Goal: Navigation & Orientation: Find specific page/section

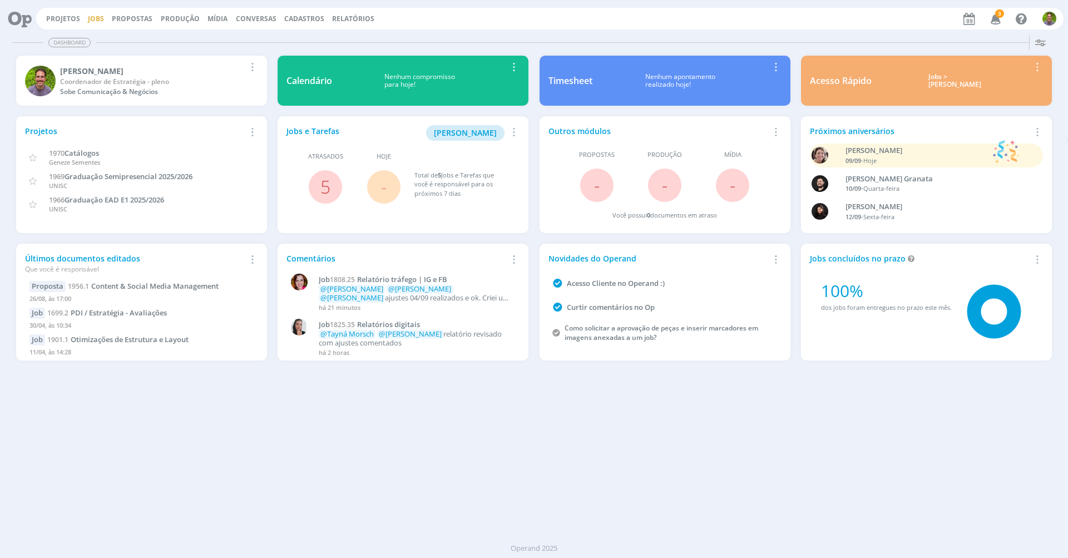
click at [98, 18] on link "Jobs" at bounding box center [96, 18] width 16 height 9
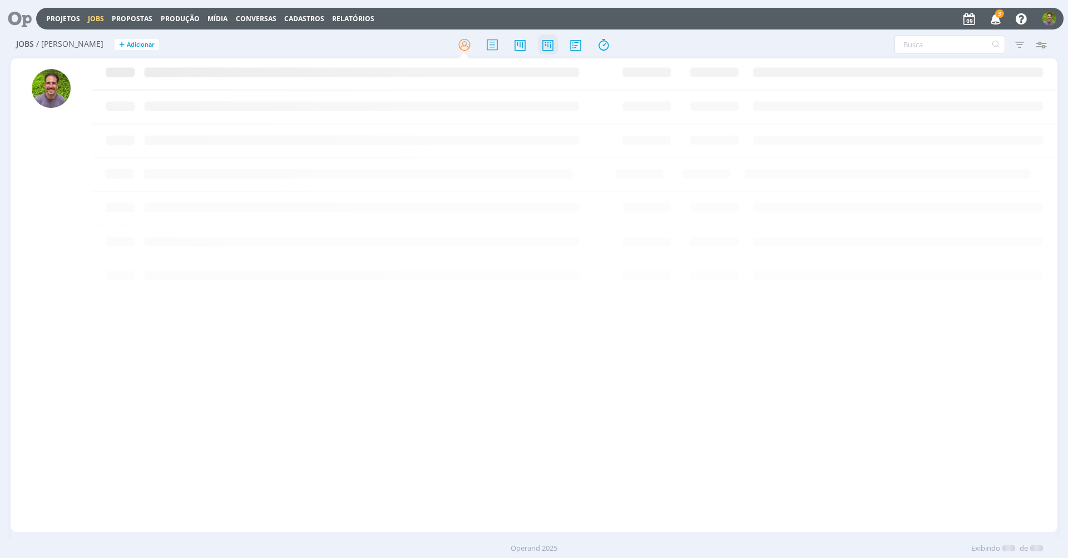
click at [554, 46] on icon at bounding box center [548, 45] width 20 height 22
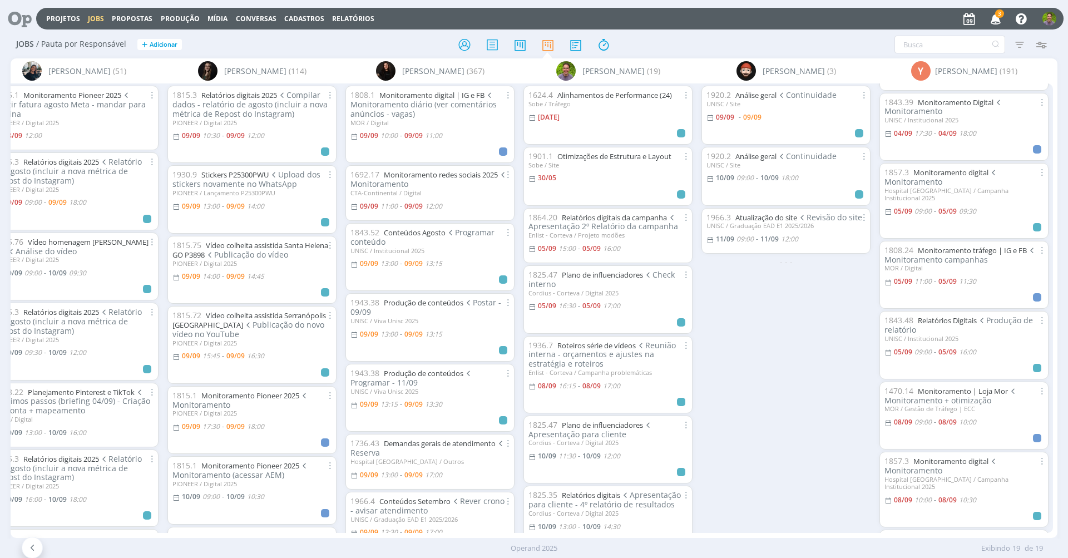
scroll to position [117, 0]
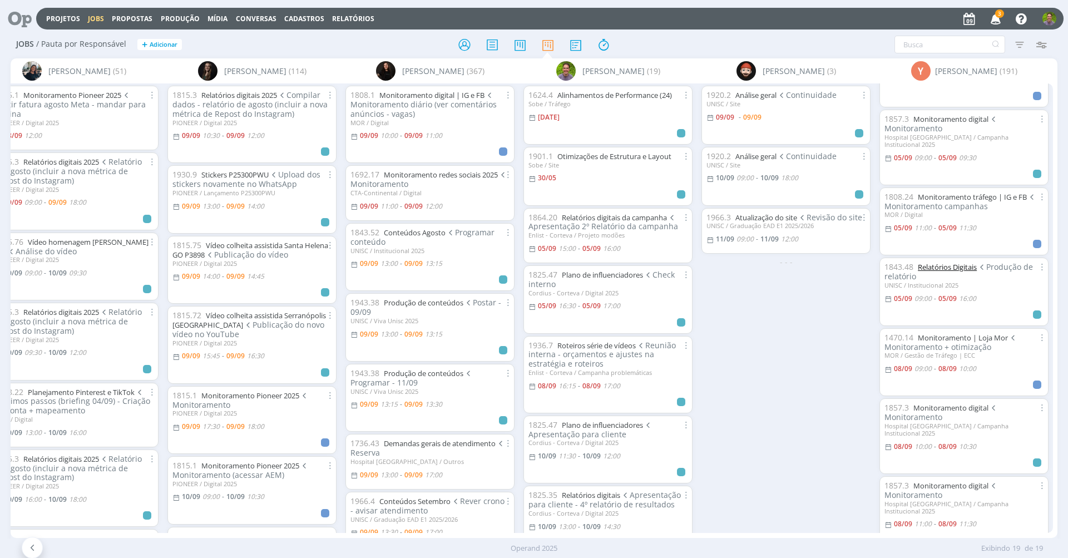
click at [943, 262] on link "Relatórios Digitais" at bounding box center [947, 267] width 59 height 10
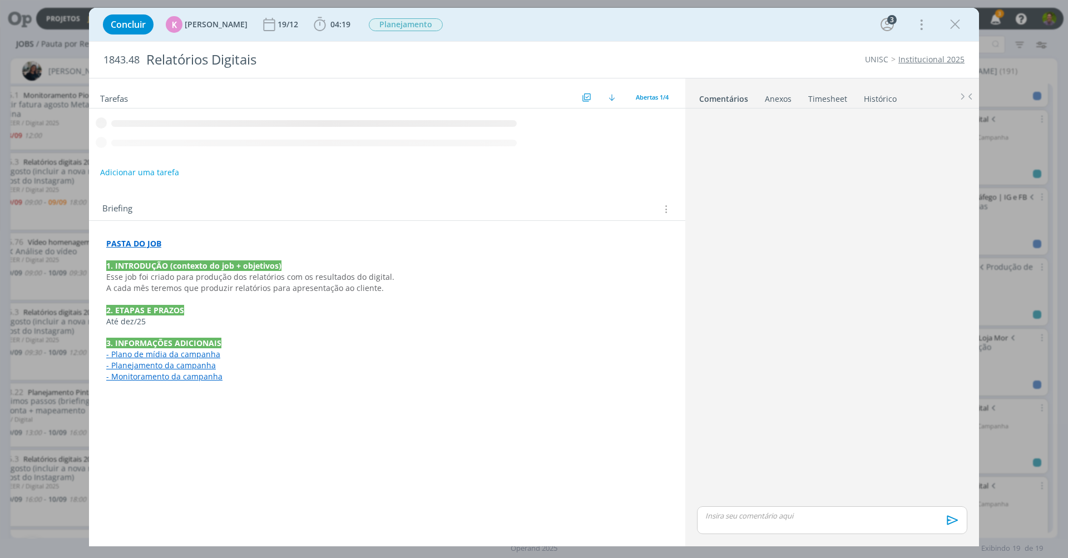
click at [819, 96] on link "Timesheet" at bounding box center [828, 96] width 40 height 16
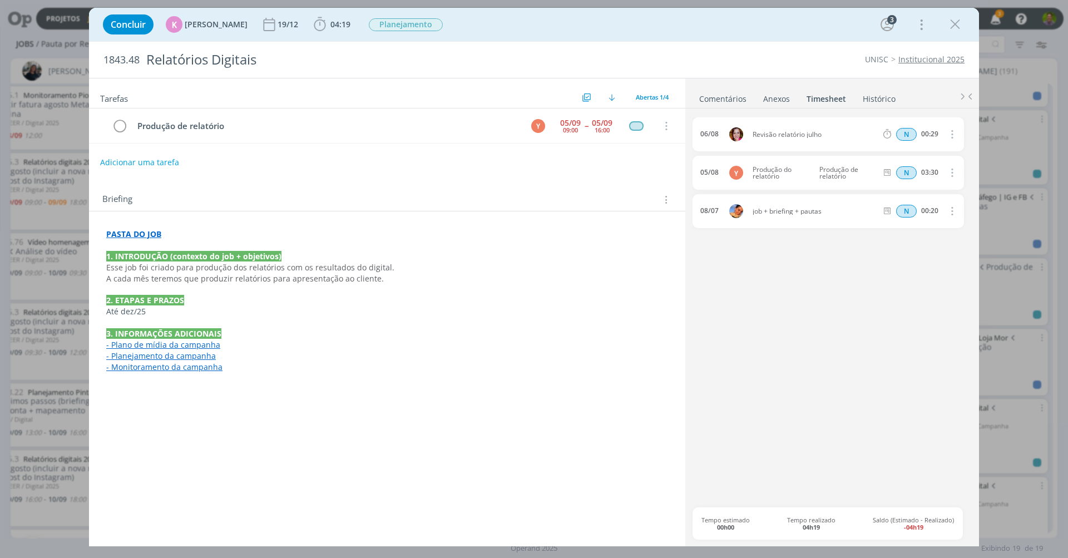
click at [718, 100] on link "Comentários" at bounding box center [723, 96] width 48 height 16
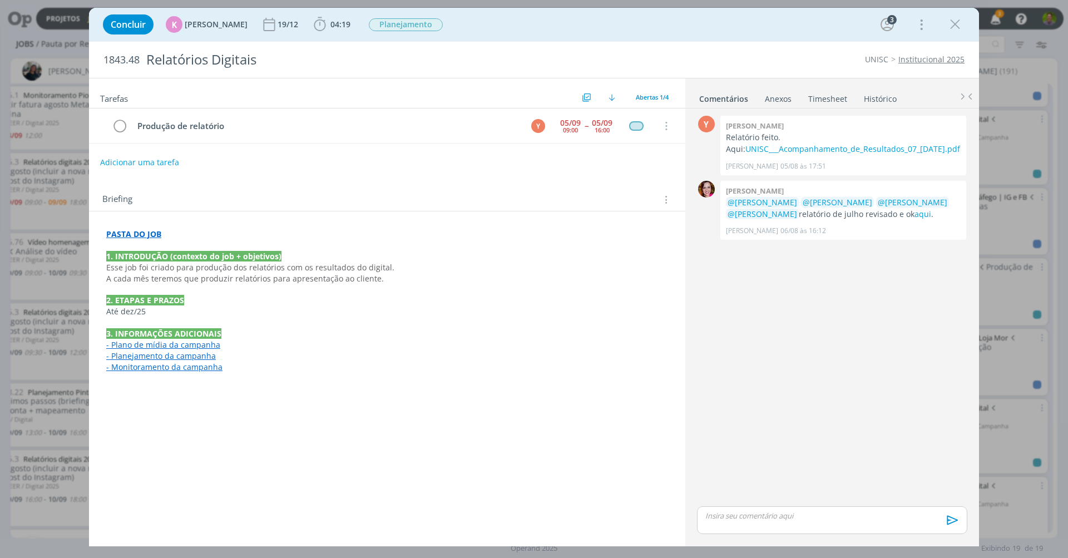
click at [812, 91] on link "Timesheet" at bounding box center [828, 96] width 40 height 16
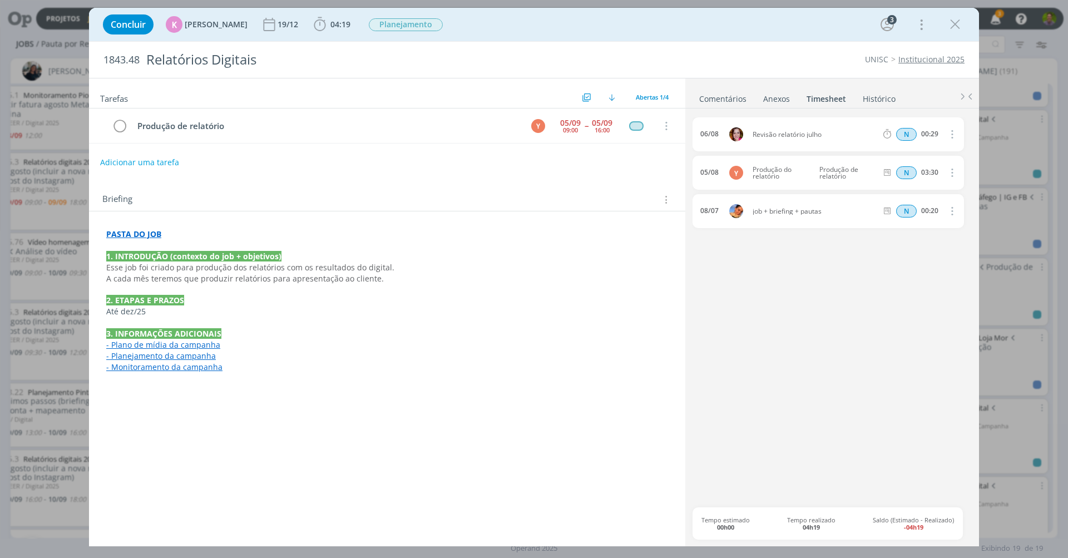
click at [722, 99] on link "Comentários" at bounding box center [723, 96] width 48 height 16
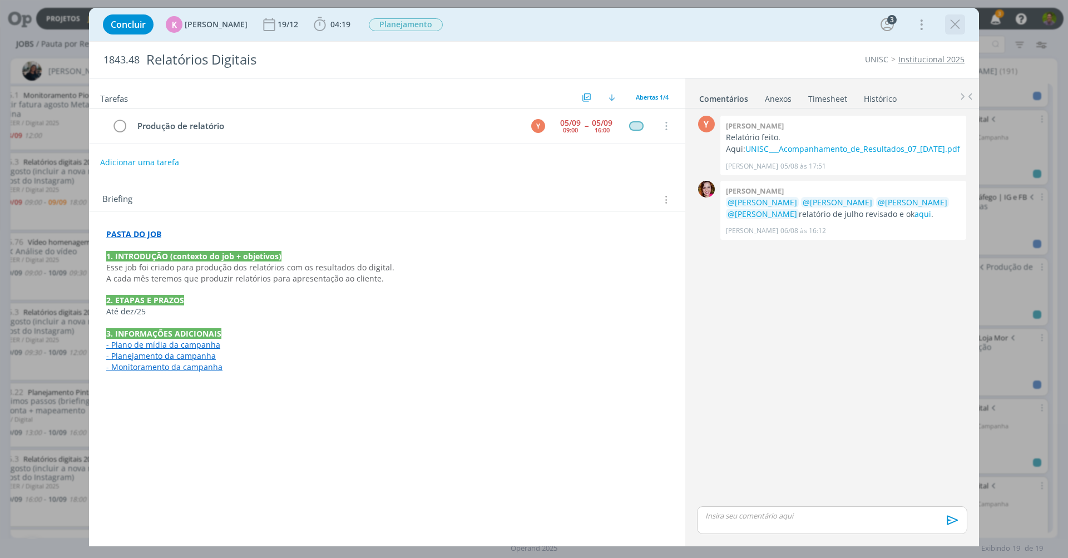
click at [957, 28] on icon "dialog" at bounding box center [955, 24] width 17 height 17
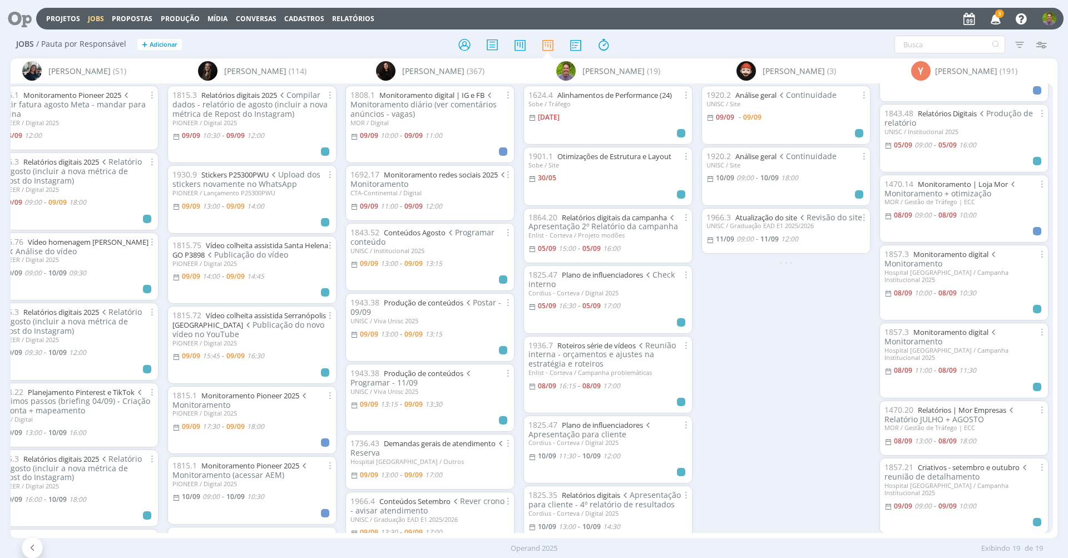
scroll to position [342, 0]
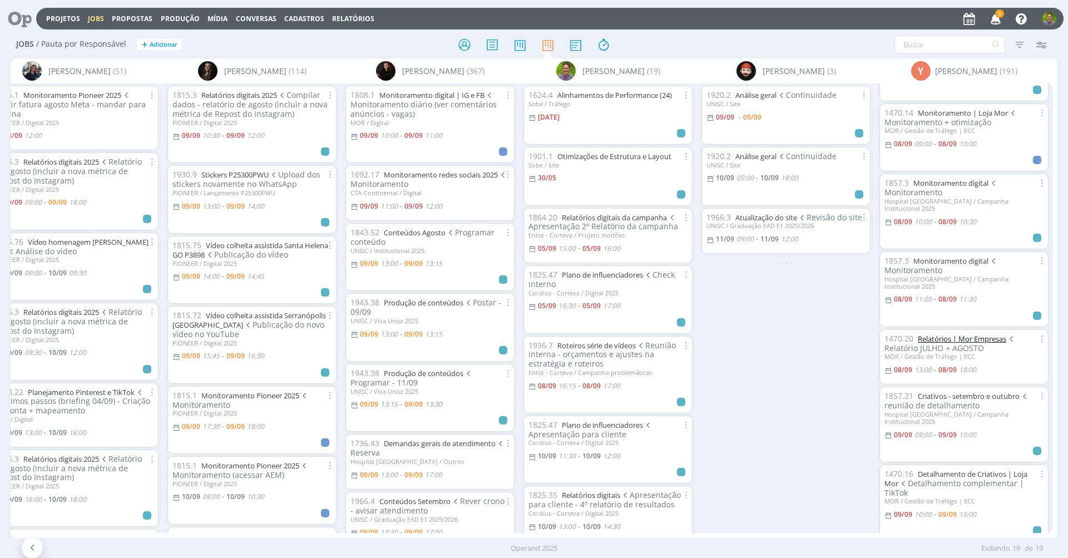
click at [948, 334] on link "Relatórios | Mor Empresas" at bounding box center [962, 339] width 88 height 10
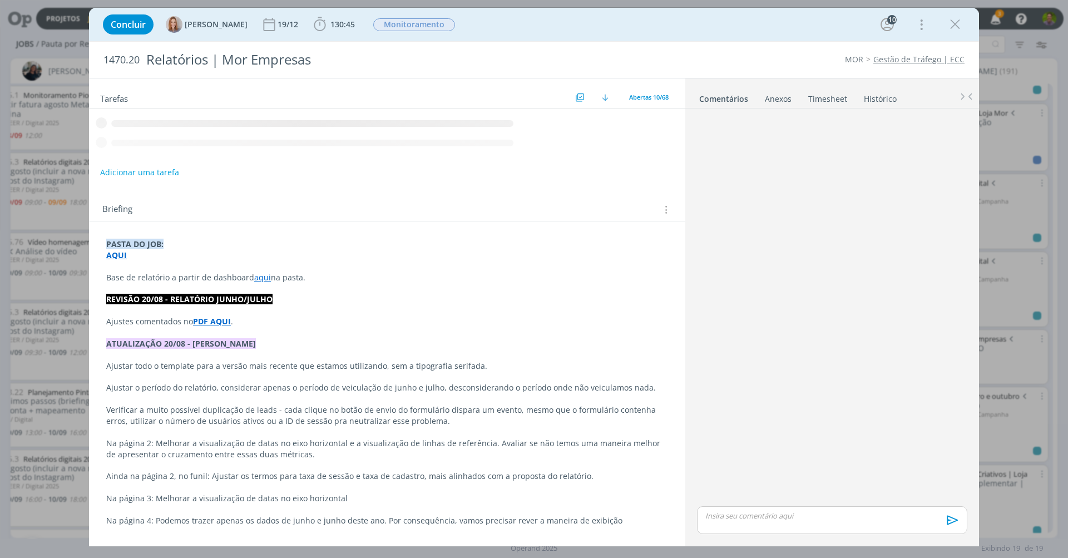
click at [823, 96] on link "Timesheet" at bounding box center [828, 96] width 40 height 16
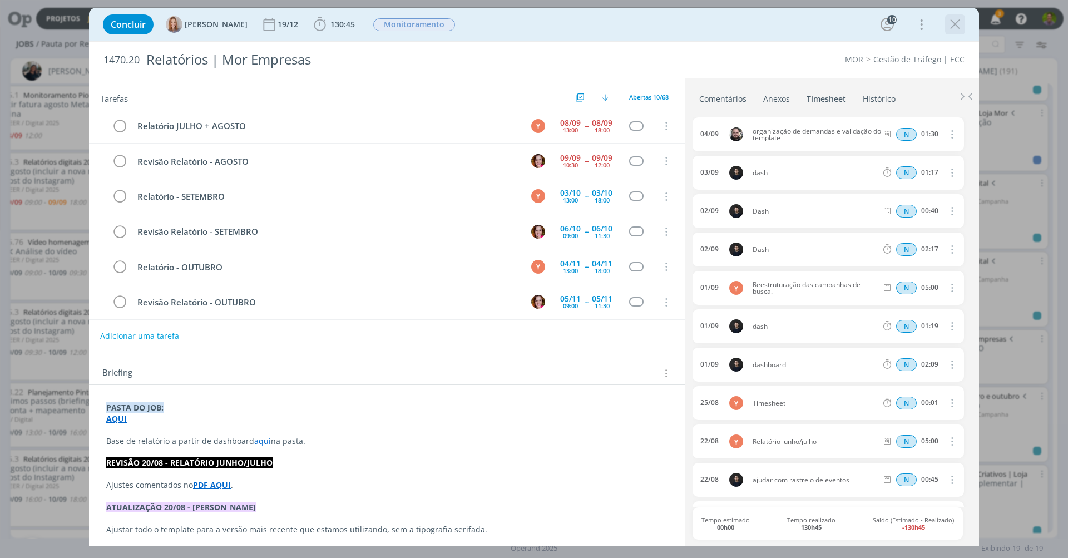
click at [959, 24] on icon "dialog" at bounding box center [955, 24] width 17 height 17
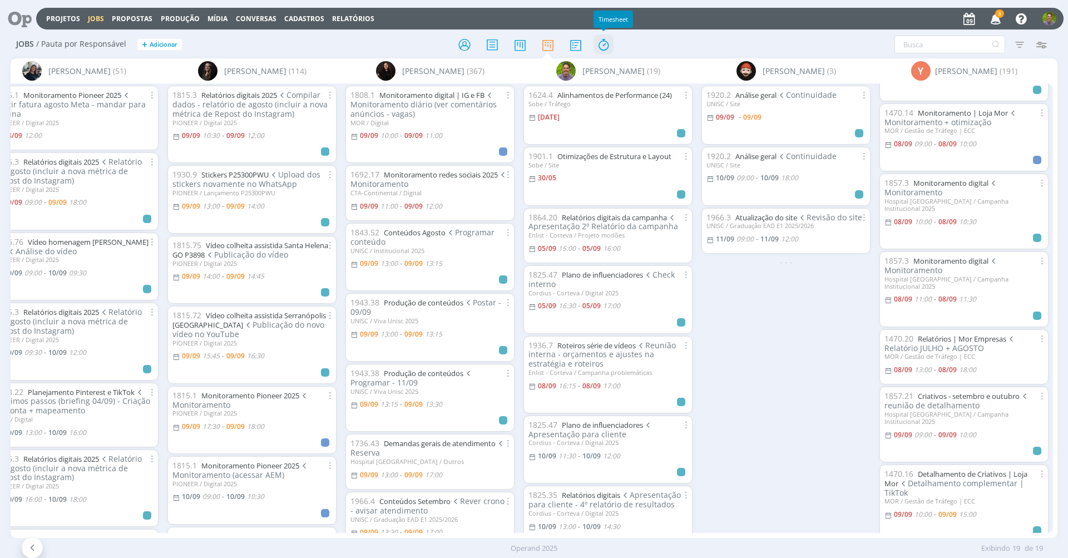
click at [604, 46] on icon at bounding box center [604, 45] width 20 height 22
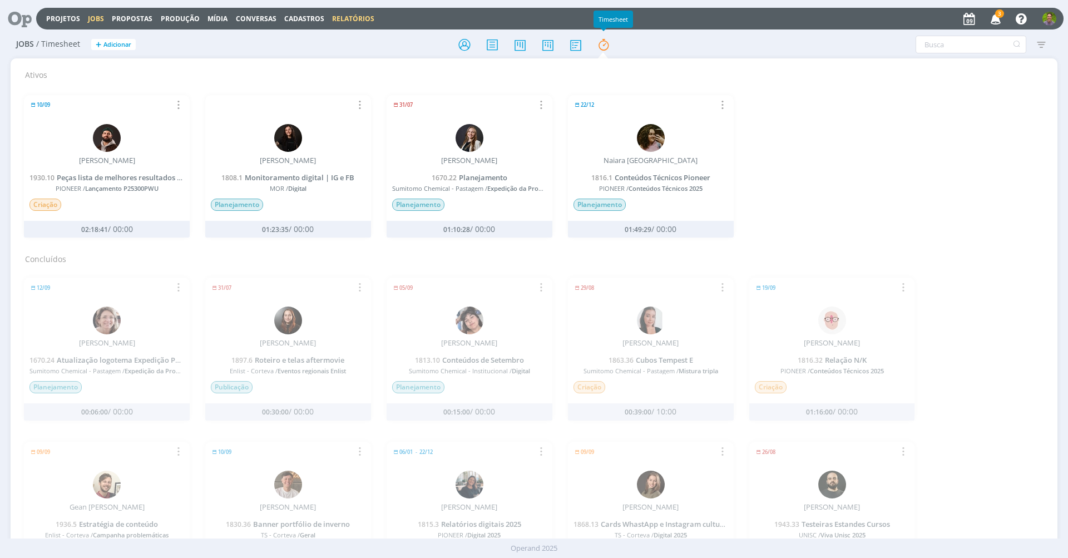
click at [359, 21] on link "Relatórios" at bounding box center [353, 18] width 42 height 9
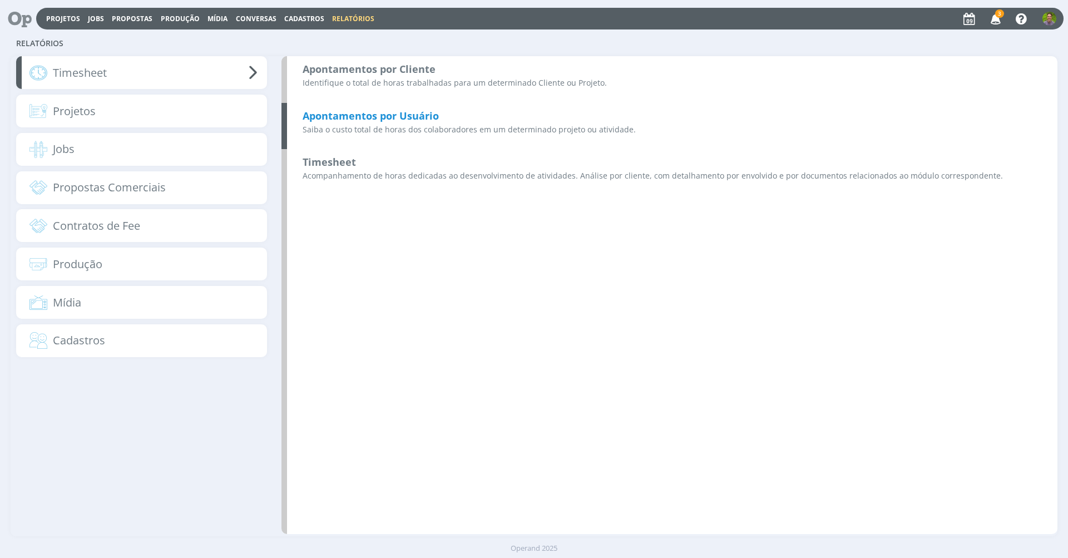
click at [359, 126] on p "Saiba o custo total de horas dos colaboradores em um determinado projeto ou ati…" at bounding box center [673, 130] width 740 height 12
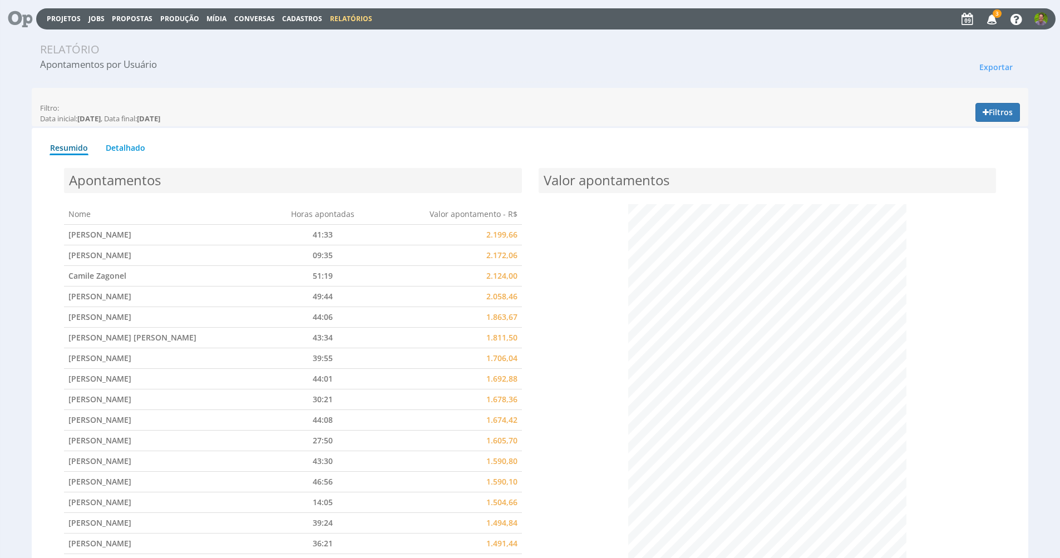
click at [299, 17] on span "Cadastros" at bounding box center [302, 18] width 40 height 9
click at [301, 36] on link "Clientes" at bounding box center [305, 36] width 93 height 16
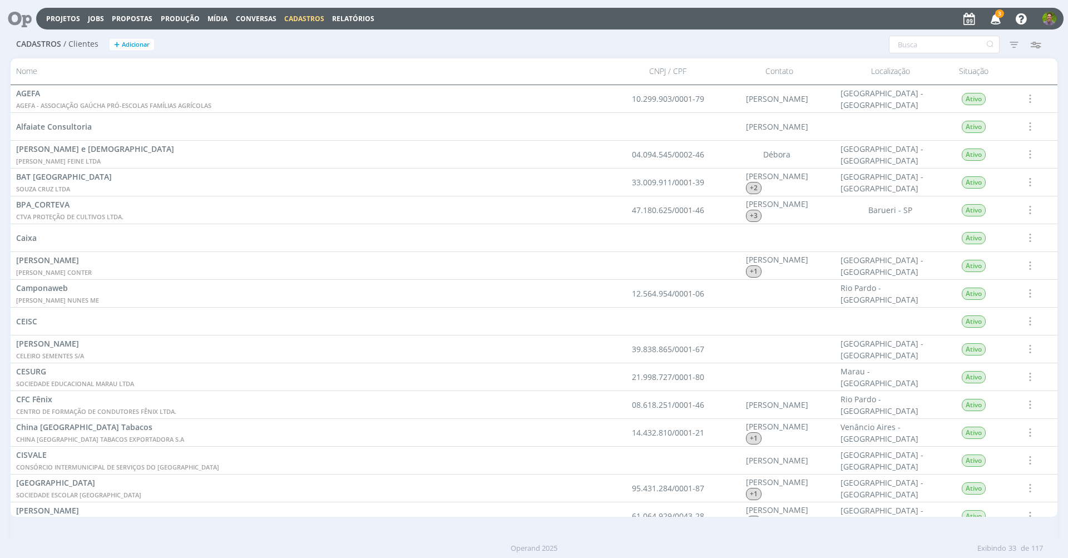
click at [297, 17] on span "Cadastros" at bounding box center [304, 18] width 40 height 9
click at [284, 117] on link "Colaboradores" at bounding box center [307, 113] width 93 height 17
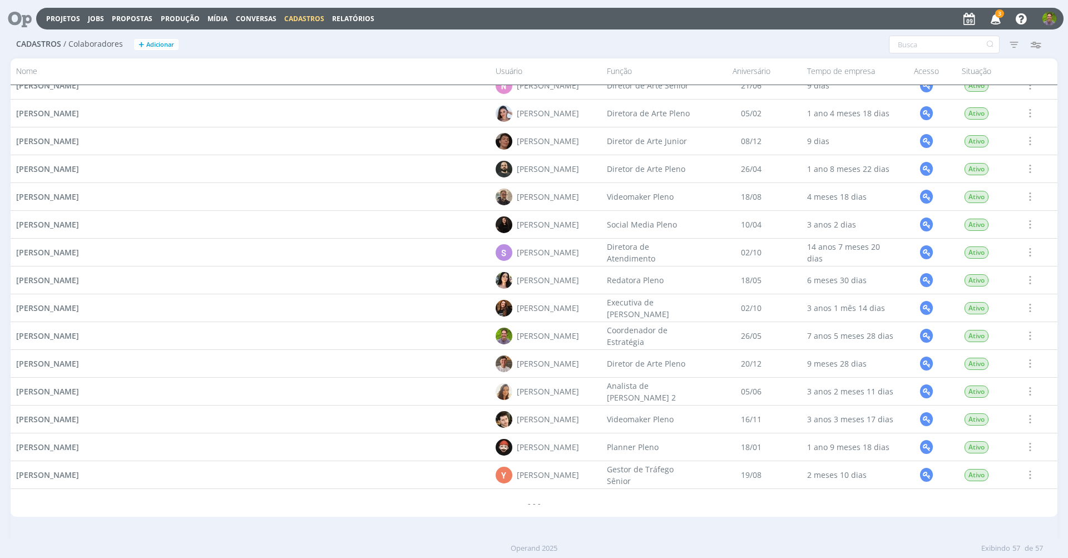
scroll to position [1182, 0]
click at [68, 471] on span "Yuri Arisio Lopardo" at bounding box center [47, 475] width 63 height 11
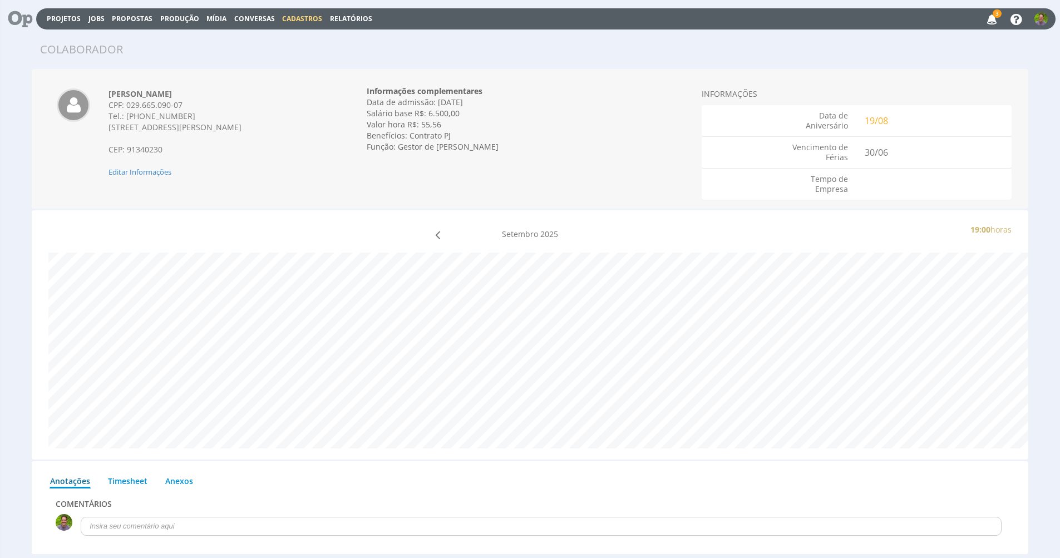
click at [350, 50] on div "Colaborador" at bounding box center [323, 49] width 582 height 17
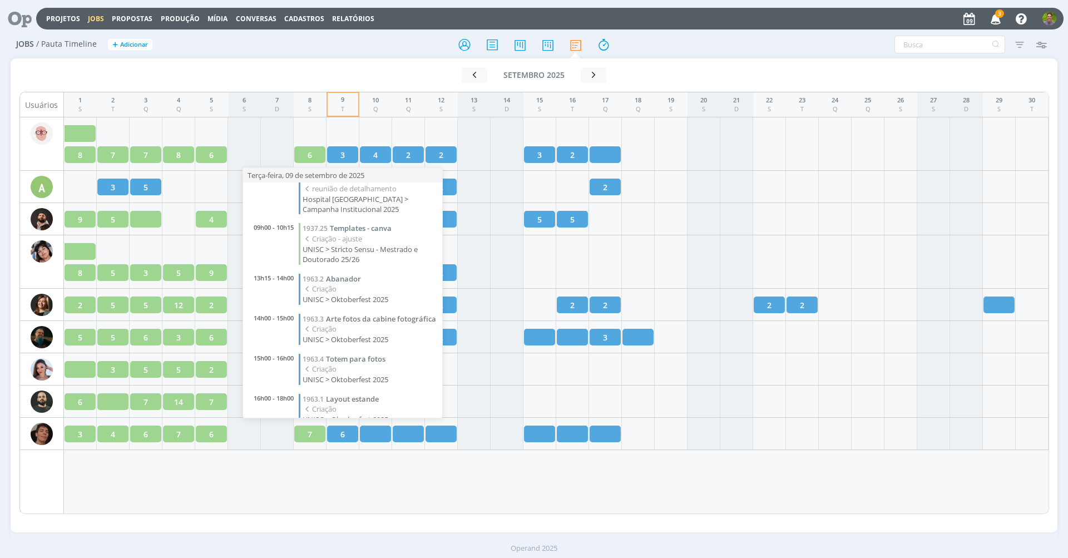
scroll to position [44, 0]
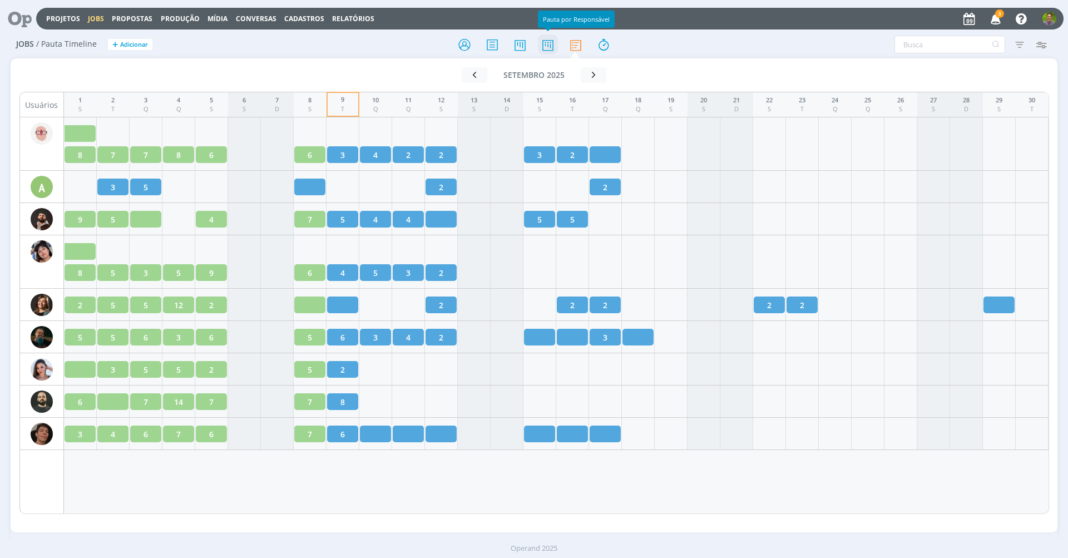
click at [550, 41] on icon at bounding box center [548, 45] width 20 height 22
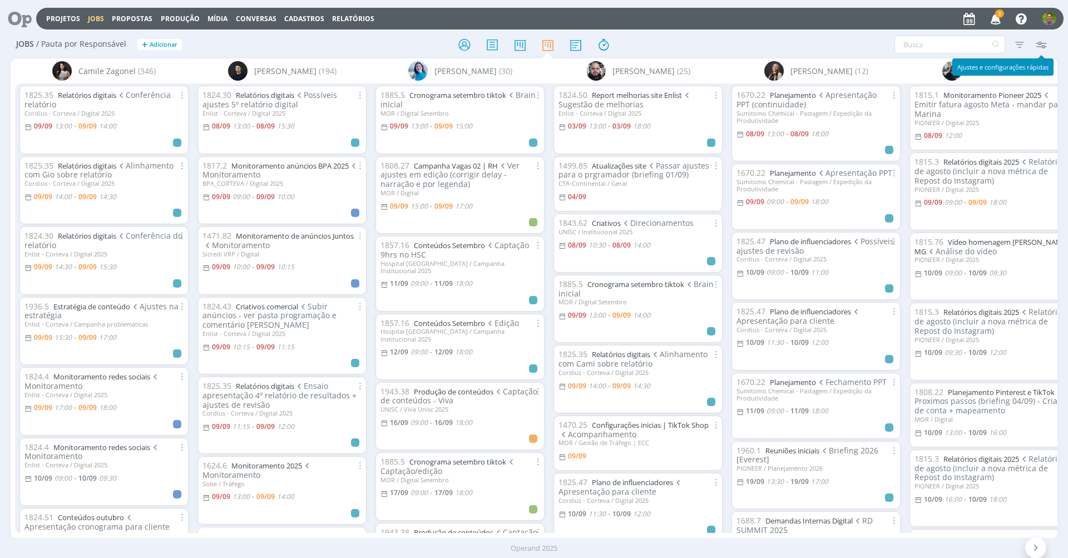
click at [1045, 47] on icon "button" at bounding box center [1041, 45] width 20 height 20
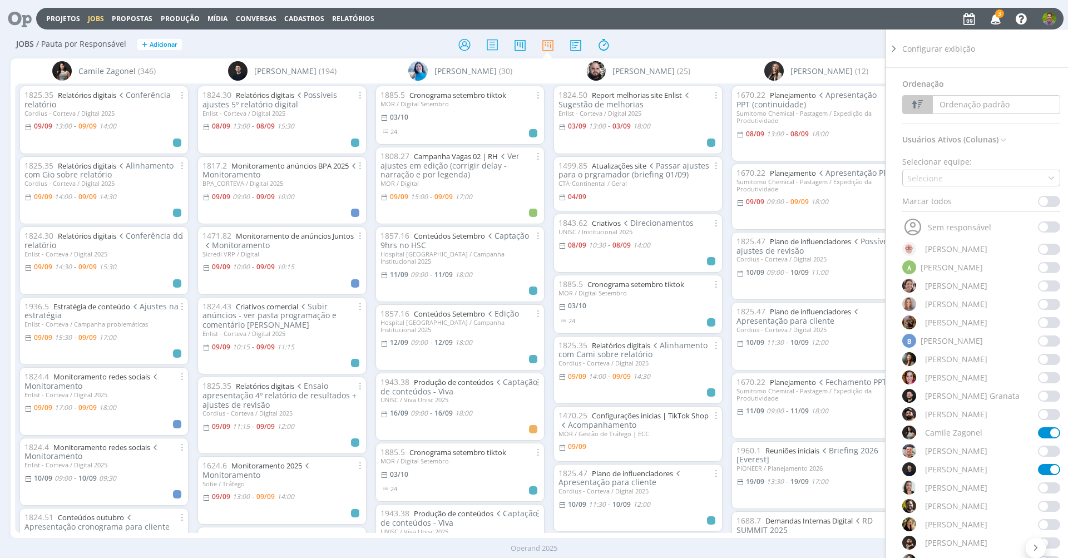
click at [1048, 203] on span at bounding box center [1049, 201] width 22 height 11
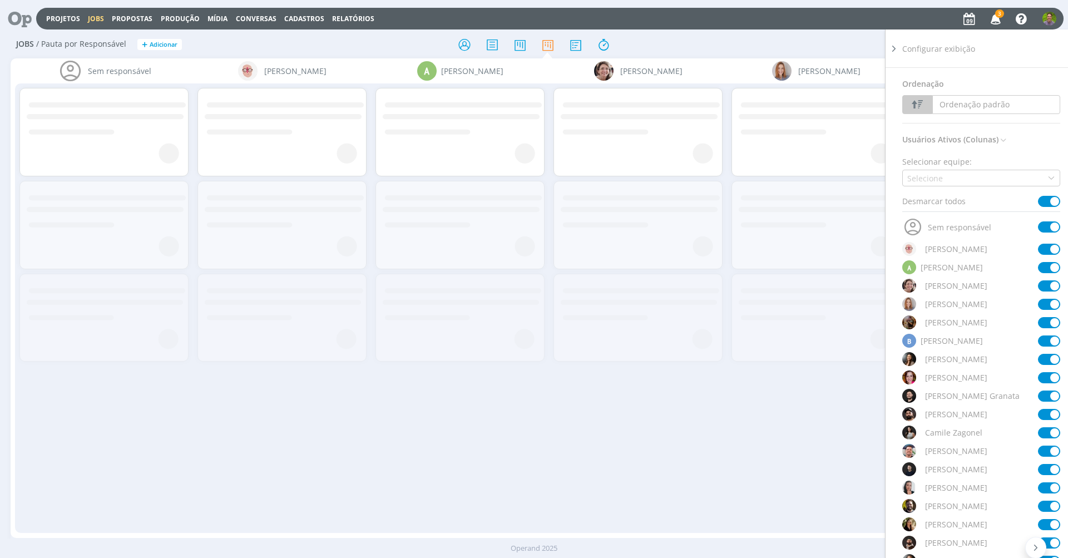
click at [1048, 203] on span at bounding box center [1049, 201] width 22 height 11
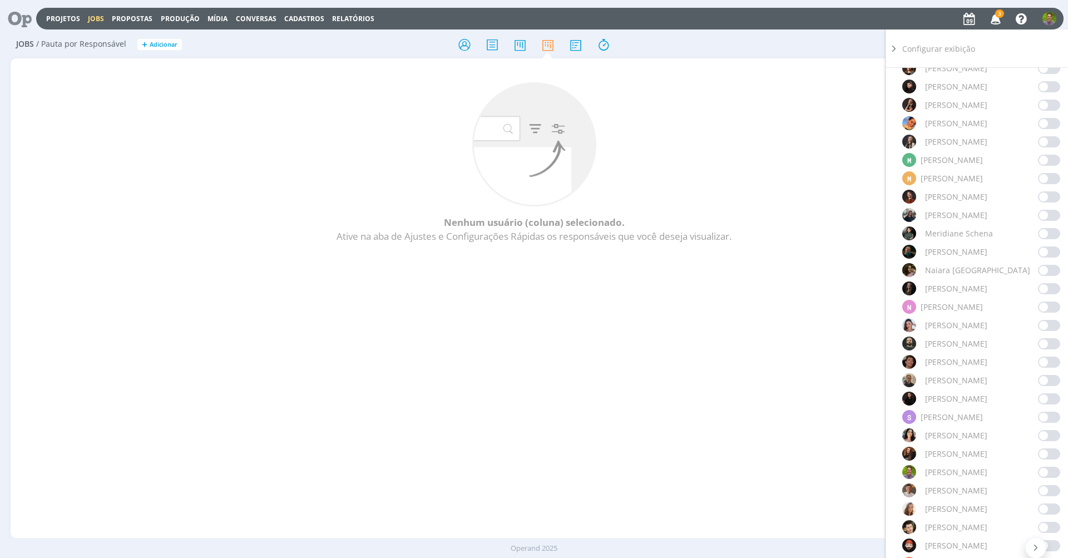
scroll to position [683, 0]
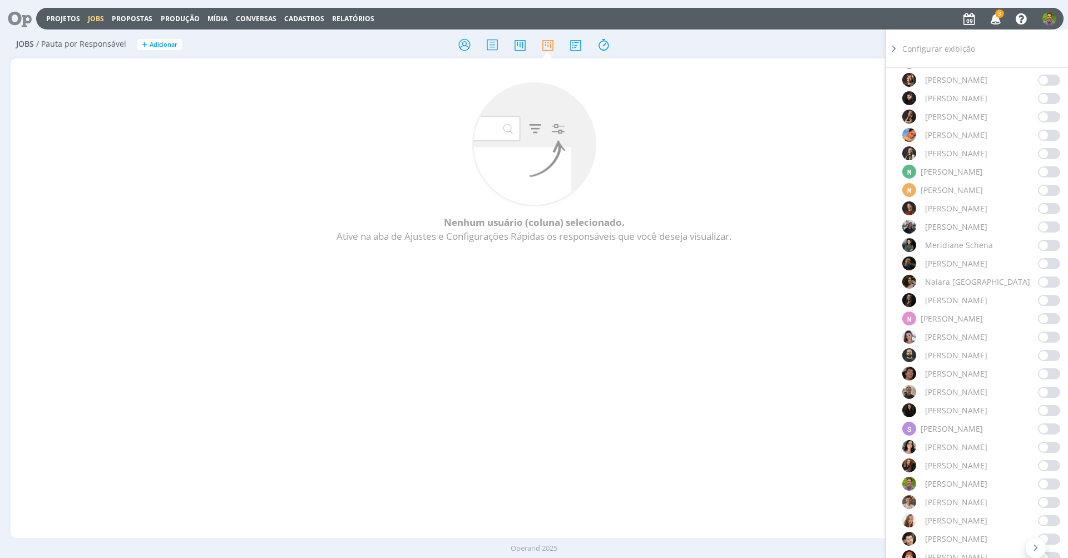
click at [1038, 82] on span at bounding box center [1049, 80] width 22 height 11
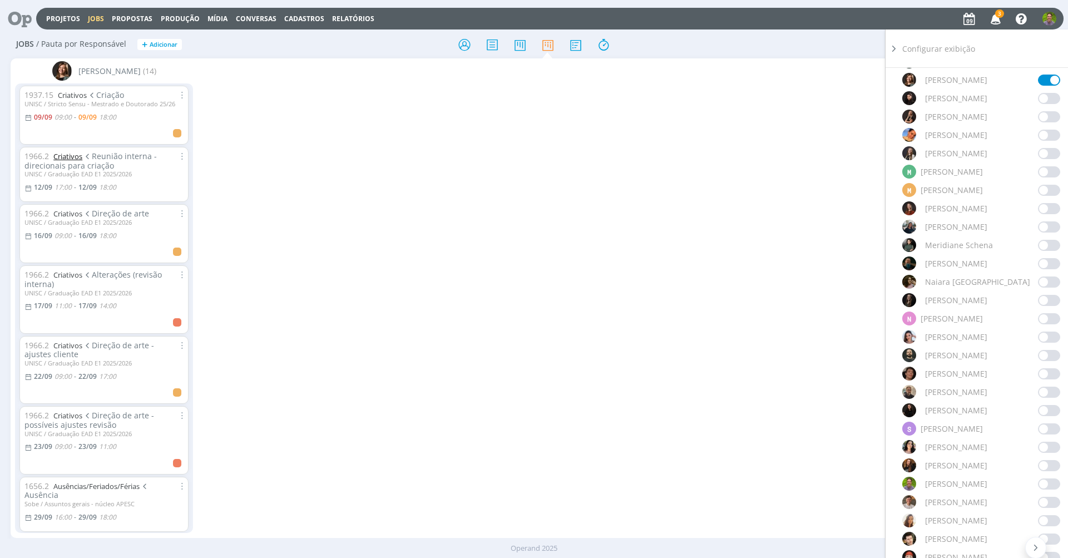
click at [74, 156] on link "Criativos" at bounding box center [67, 156] width 29 height 10
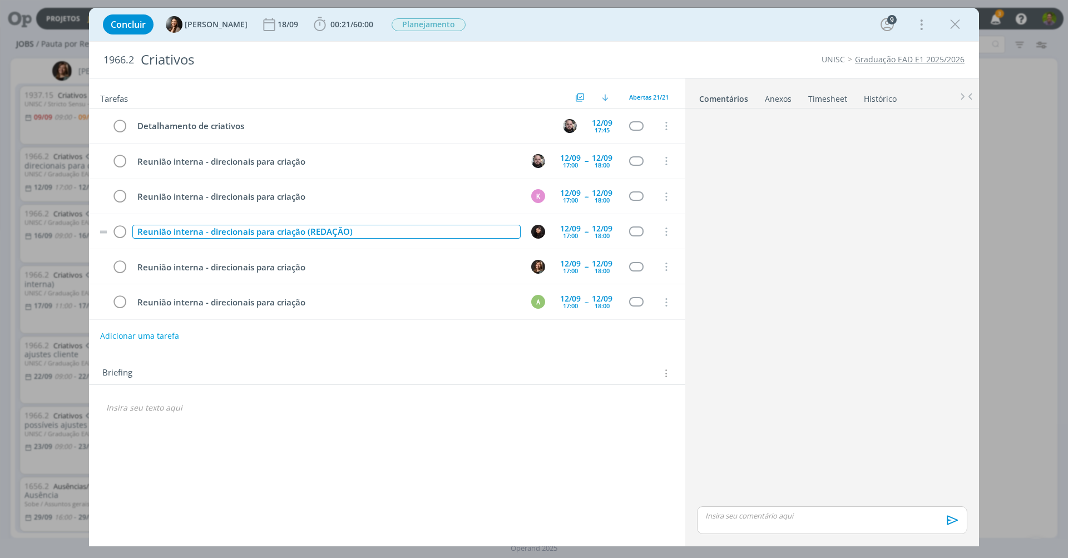
click at [398, 233] on div "Reunião interna - direcionais para criação (REDAÇÃO)" at bounding box center [326, 232] width 388 height 14
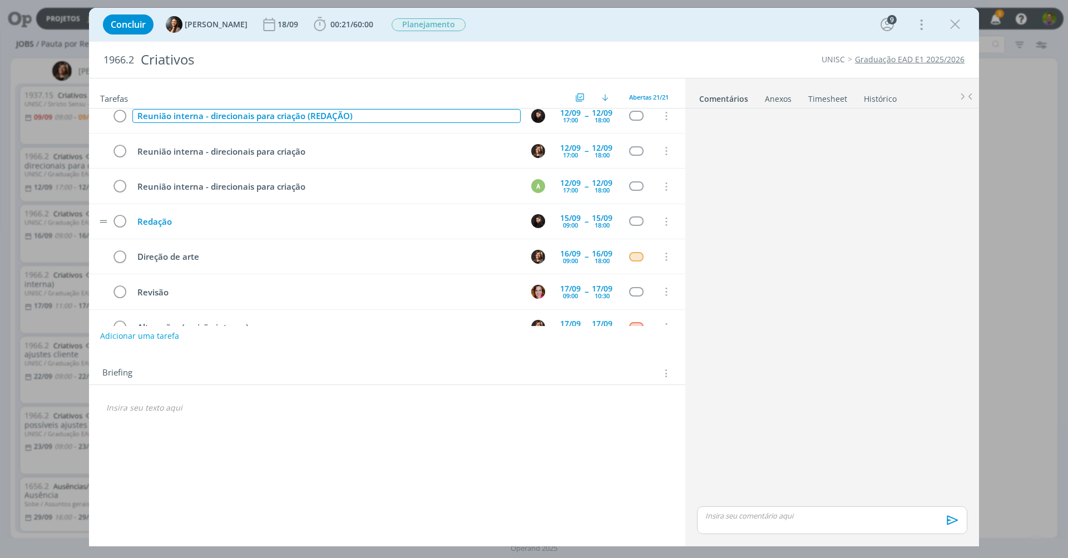
scroll to position [114, 0]
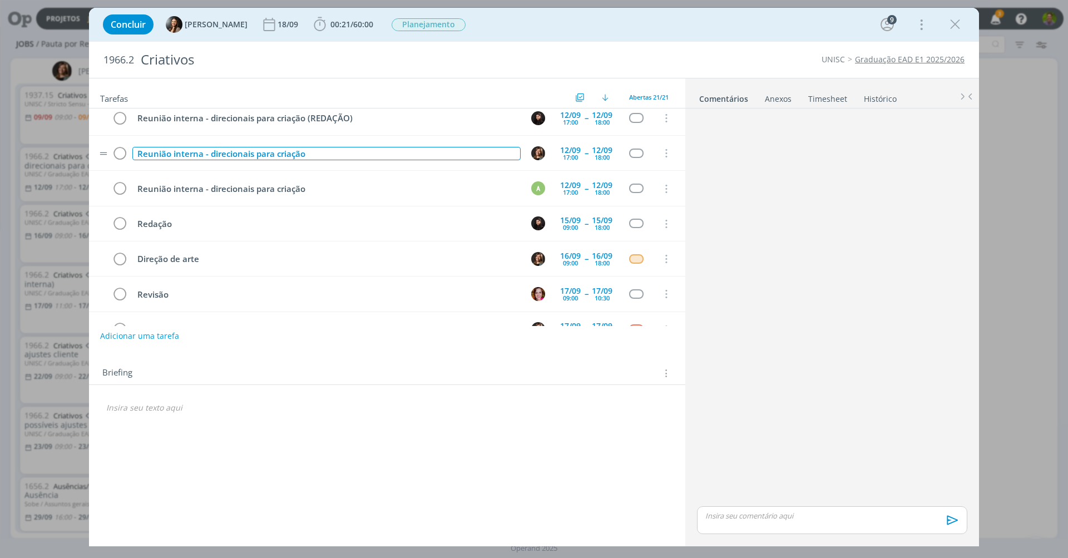
click at [319, 153] on div "Reunião interna - direcionais para criação" at bounding box center [326, 154] width 388 height 14
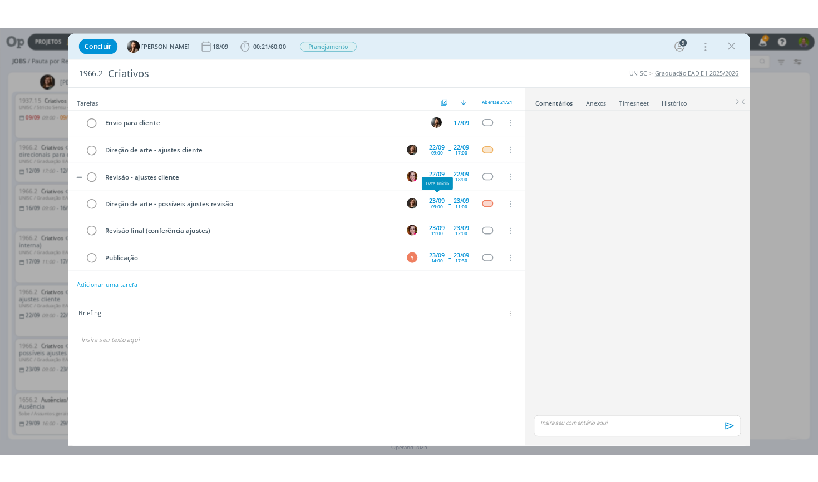
scroll to position [457, 0]
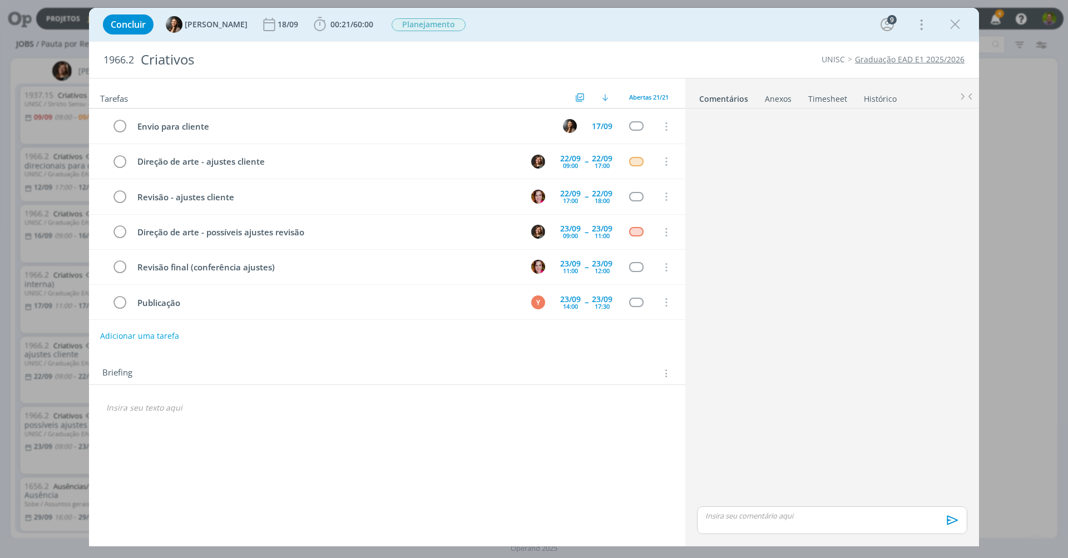
click at [1030, 89] on div "Concluir Beatriz Luchese 18/09 00:21 / 60:00 Iniciar Apontar Data * 09/09/2025 …" at bounding box center [534, 279] width 1068 height 558
click at [960, 31] on icon "dialog" at bounding box center [955, 24] width 17 height 17
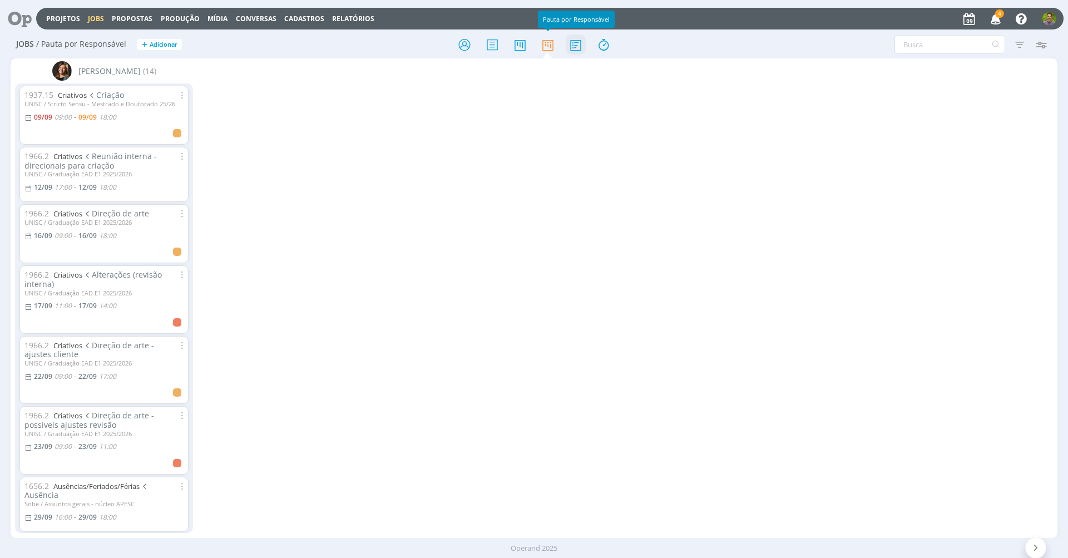
click at [572, 38] on icon at bounding box center [576, 45] width 20 height 22
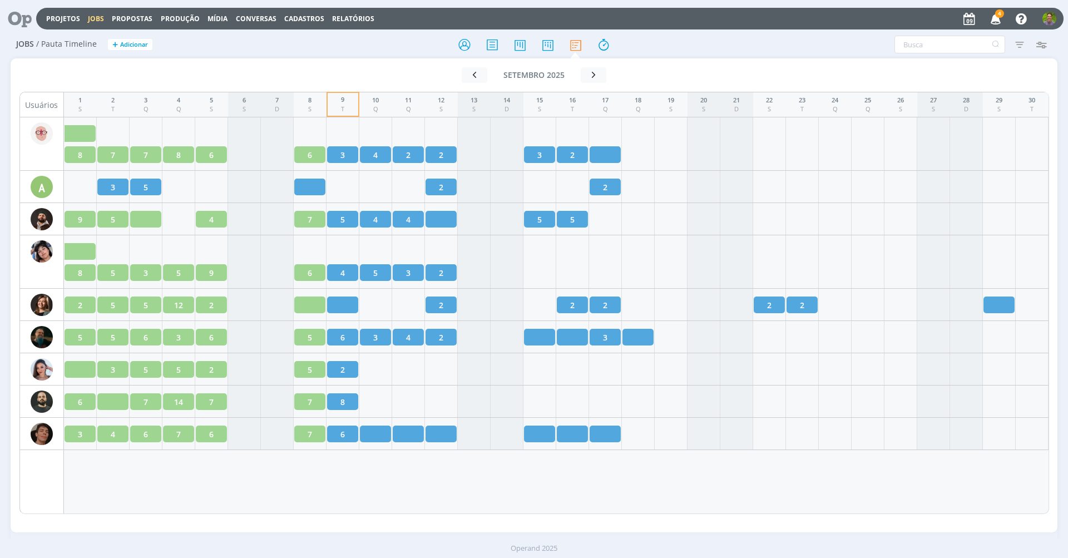
click at [690, 35] on div at bounding box center [533, 45] width 349 height 20
click at [687, 45] on div at bounding box center [533, 45] width 349 height 20
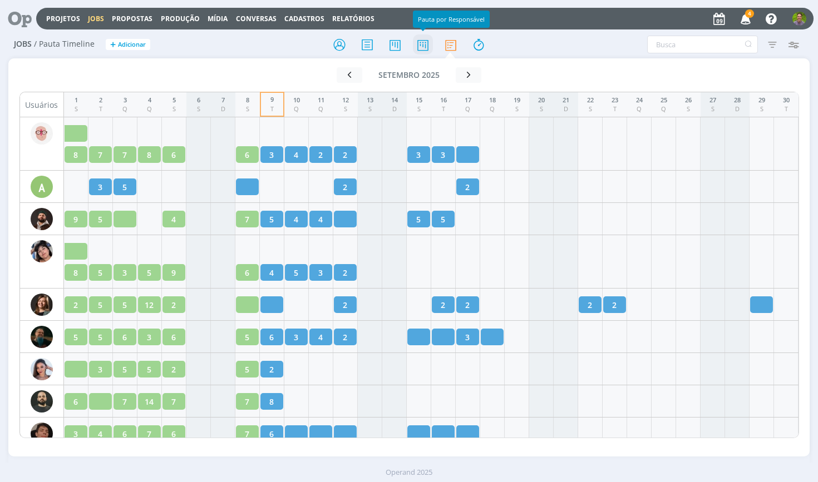
click at [425, 47] on icon at bounding box center [423, 45] width 20 height 22
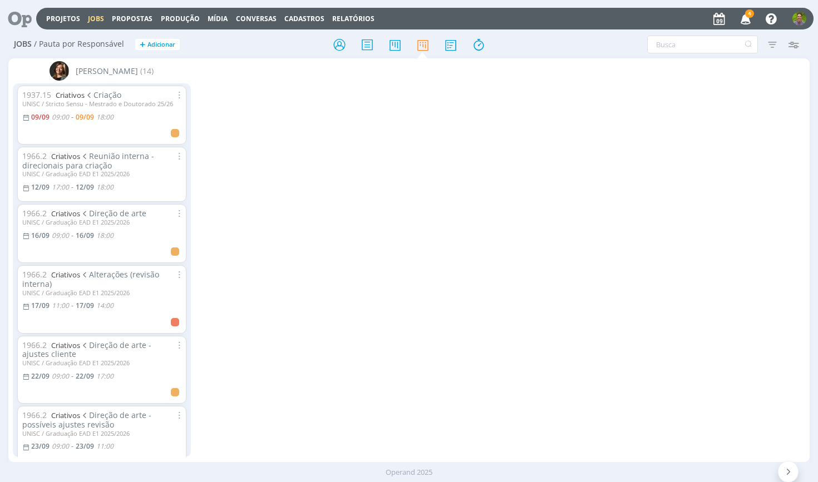
click at [559, 40] on div "Filtrar Filtrar Limpar Tipo Jobs e Tarefas Data Personalizado a Situação dos jo…" at bounding box center [676, 45] width 256 height 18
click at [474, 45] on icon at bounding box center [479, 45] width 20 height 22
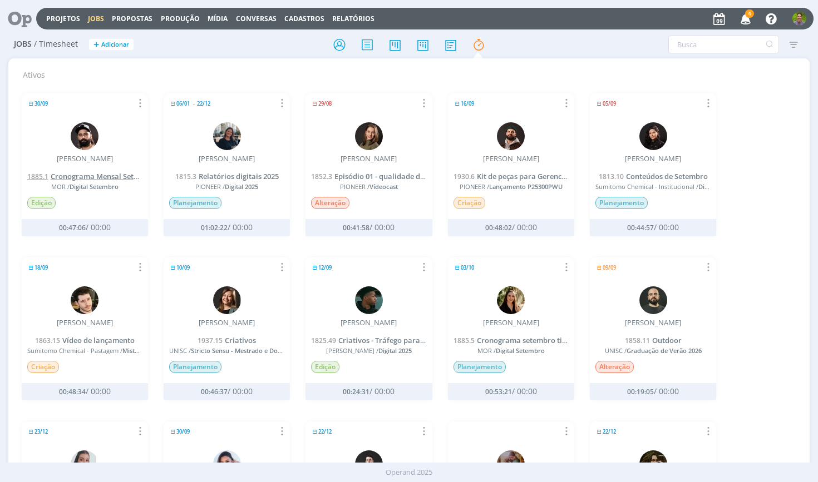
click at [105, 177] on span "Cronograma Mensal Setembro" at bounding box center [104, 176] width 106 height 10
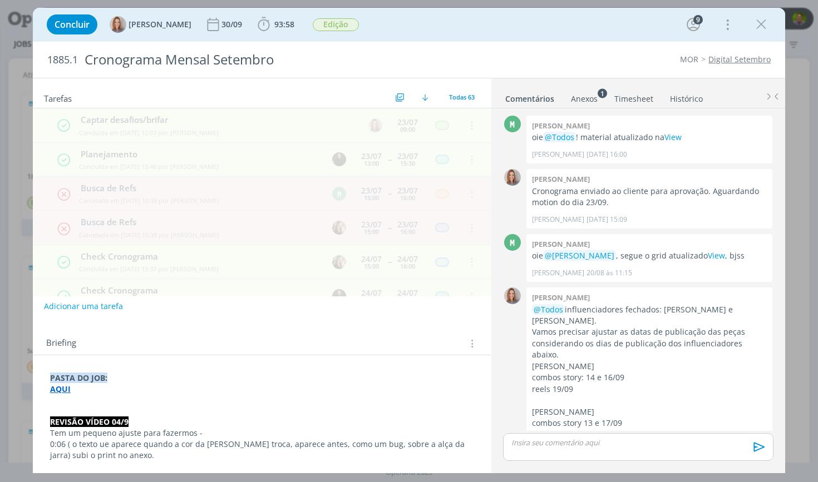
scroll to position [1460, 0]
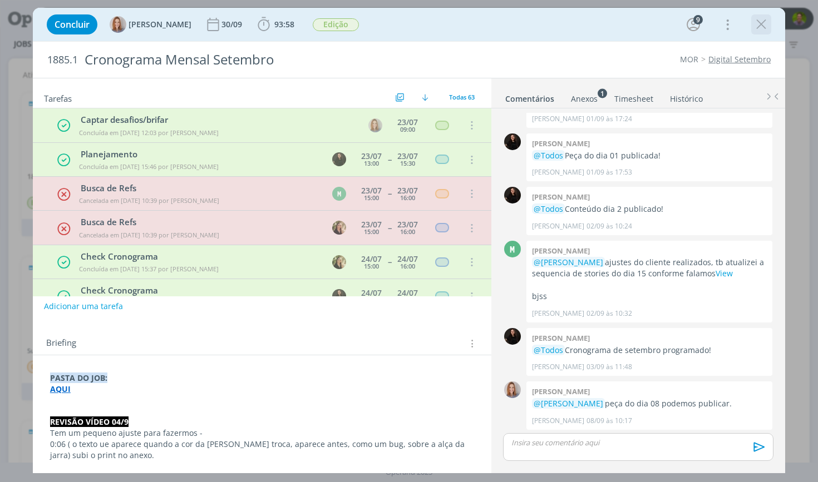
click at [766, 25] on icon "dialog" at bounding box center [761, 24] width 17 height 17
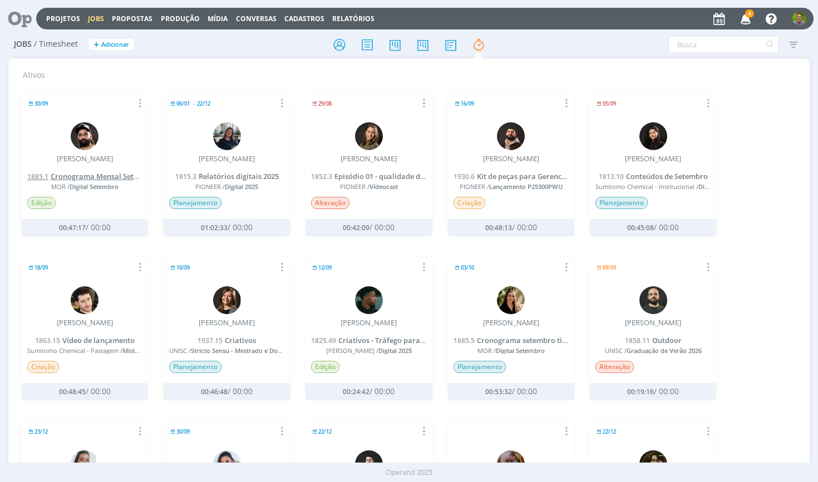
click at [117, 173] on span "Cronograma Mensal Setembro" at bounding box center [104, 176] width 106 height 10
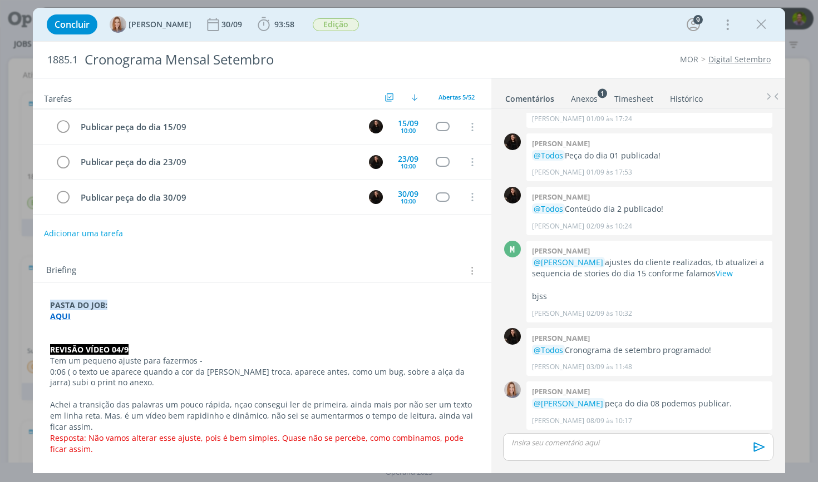
scroll to position [135, 0]
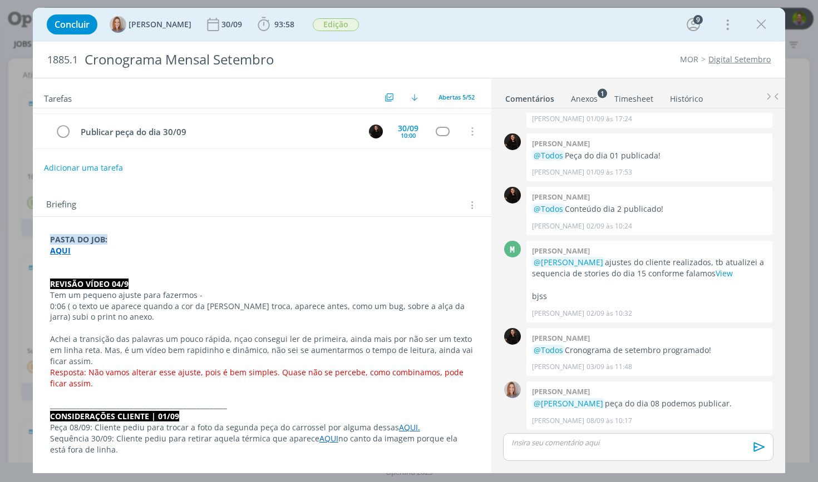
click at [623, 100] on link "Timesheet" at bounding box center [634, 96] width 40 height 16
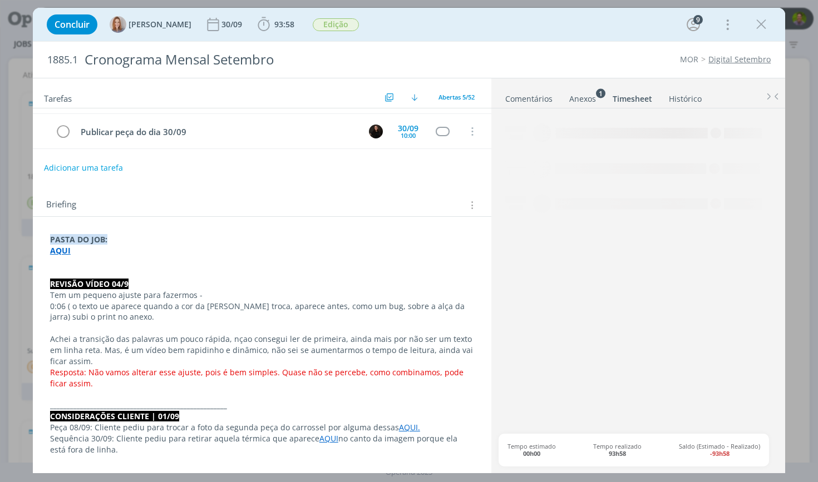
click at [683, 96] on link "Histórico" at bounding box center [685, 96] width 34 height 16
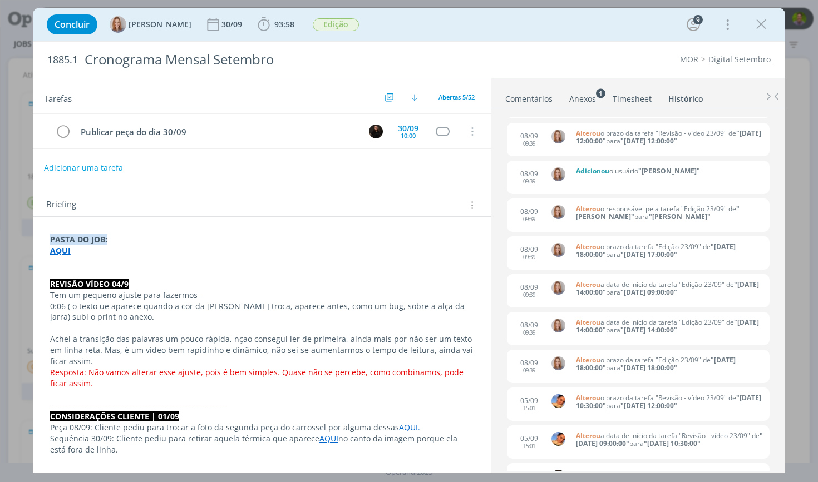
scroll to position [326, 0]
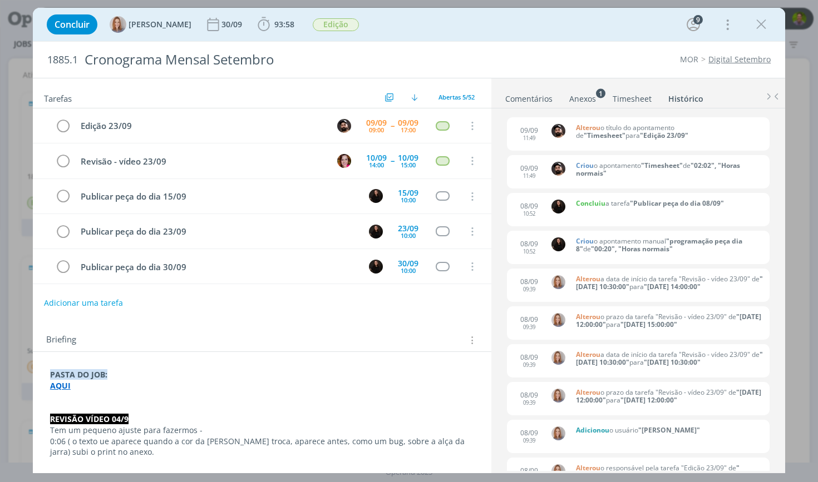
scroll to position [326, 0]
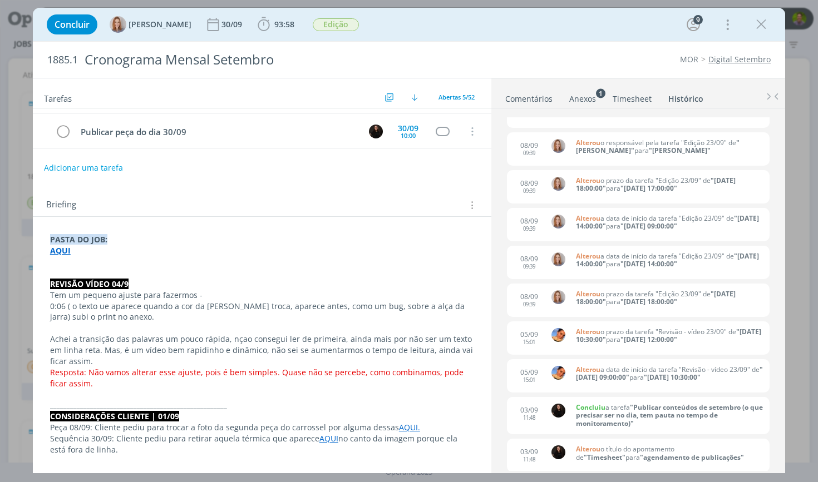
click at [516, 105] on ul "Comentários Anexos 1 Timesheet Histórico" at bounding box center [638, 93] width 294 height 30
click at [519, 102] on link "Comentários" at bounding box center [529, 96] width 48 height 16
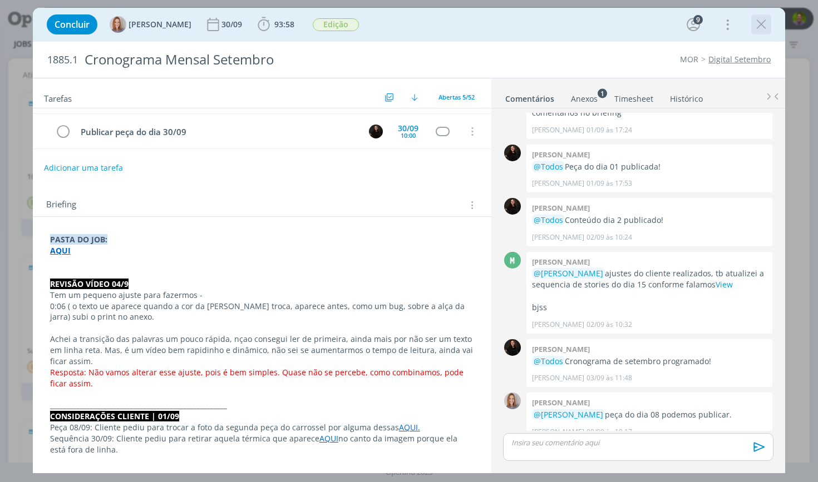
click at [760, 23] on icon "dialog" at bounding box center [761, 24] width 17 height 17
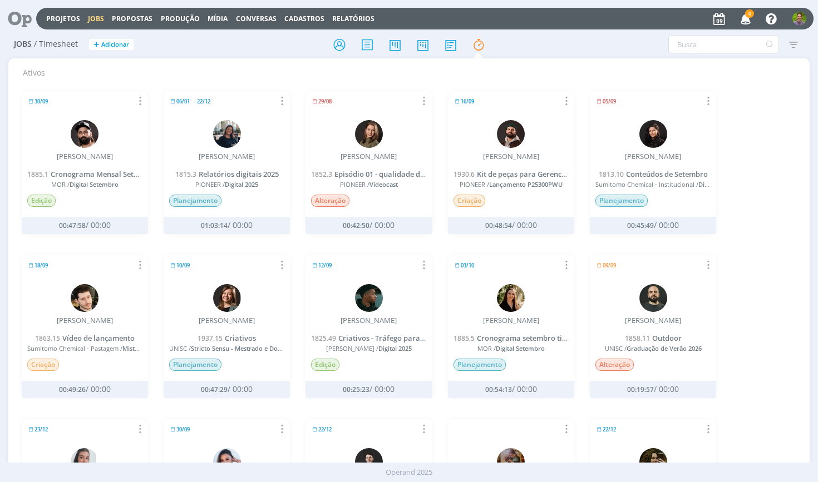
scroll to position [19, 0]
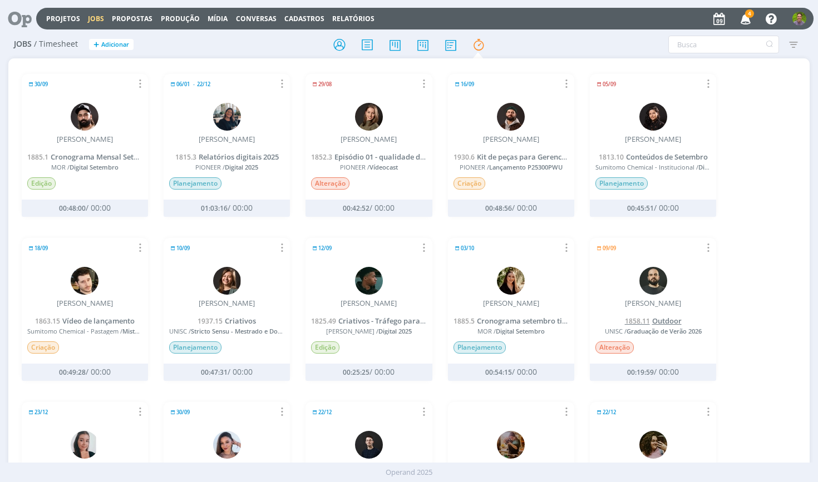
click at [648, 316] on link "1858.11 Outdoor" at bounding box center [653, 321] width 57 height 10
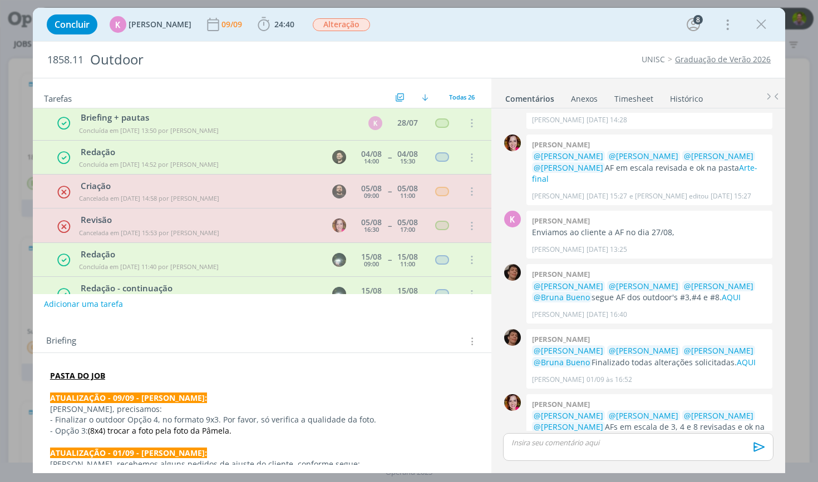
scroll to position [15, 0]
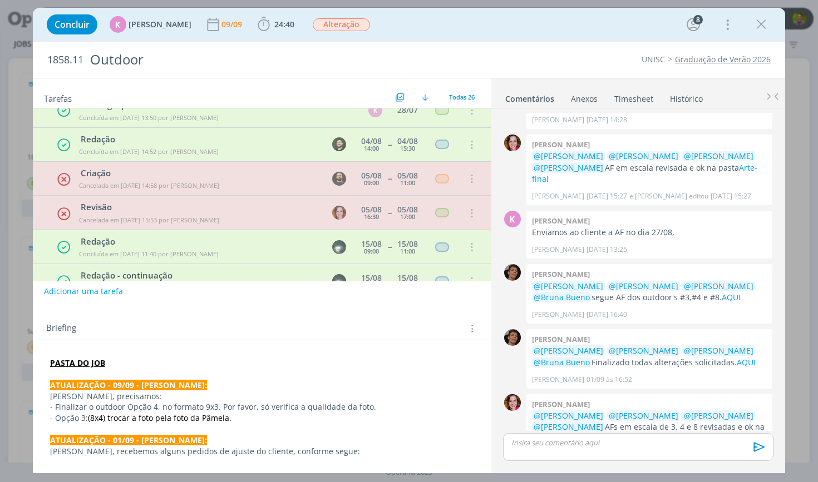
click at [578, 445] on link "cliente" at bounding box center [565, 450] width 25 height 11
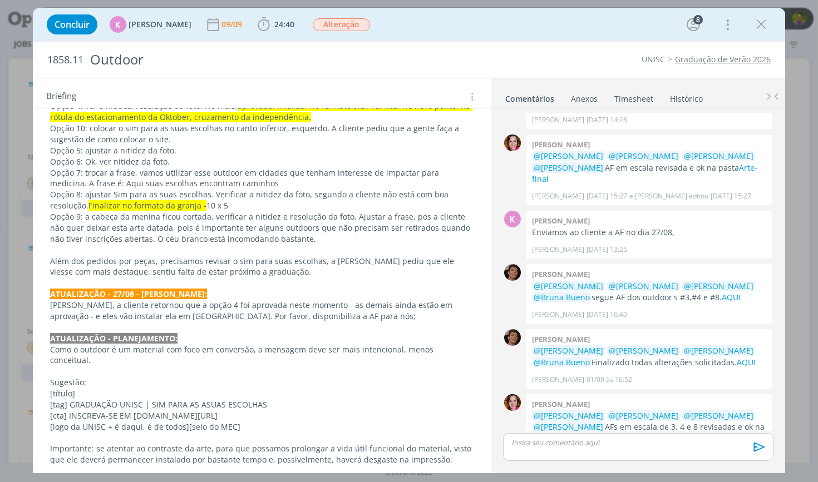
scroll to position [426, 0]
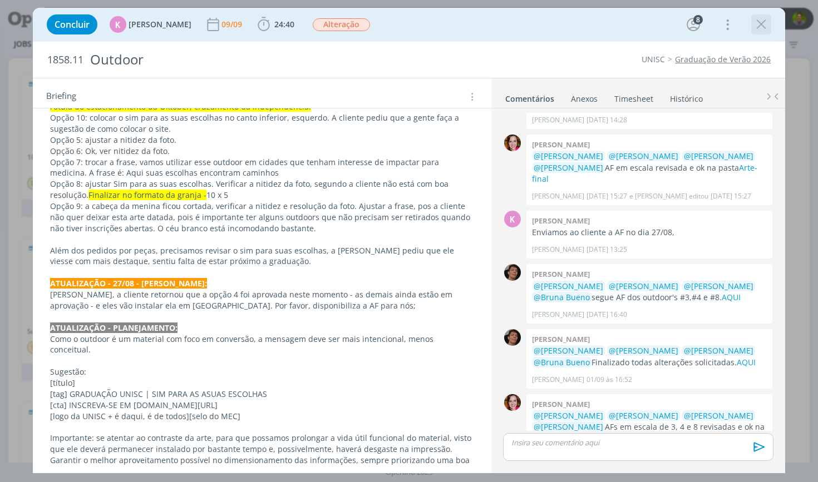
click at [763, 28] on icon "dialog" at bounding box center [761, 24] width 17 height 17
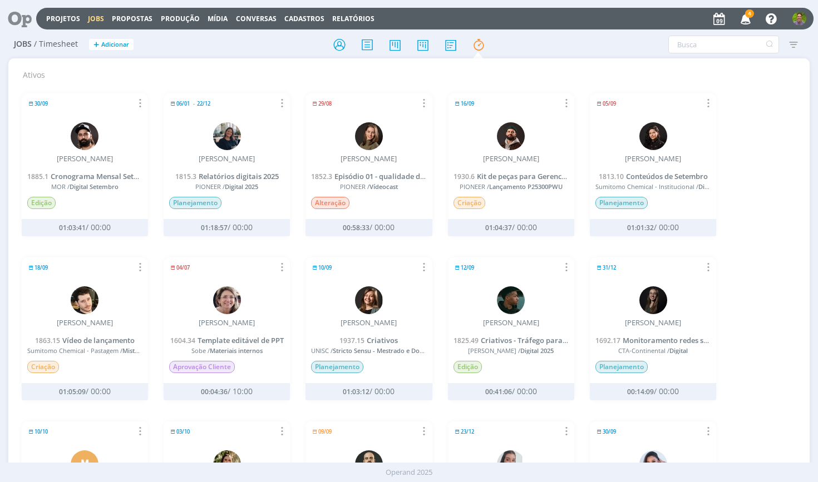
click at [341, 63] on h2 "Ativos" at bounding box center [414, 71] width 782 height 17
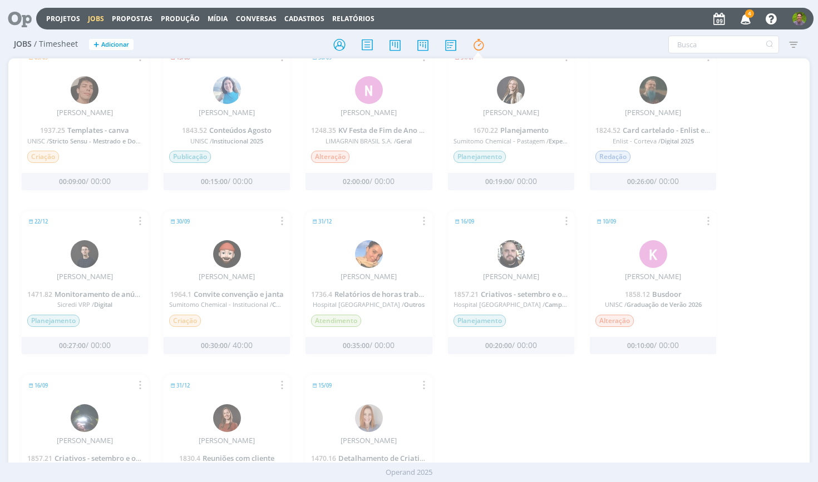
scroll to position [1238, 0]
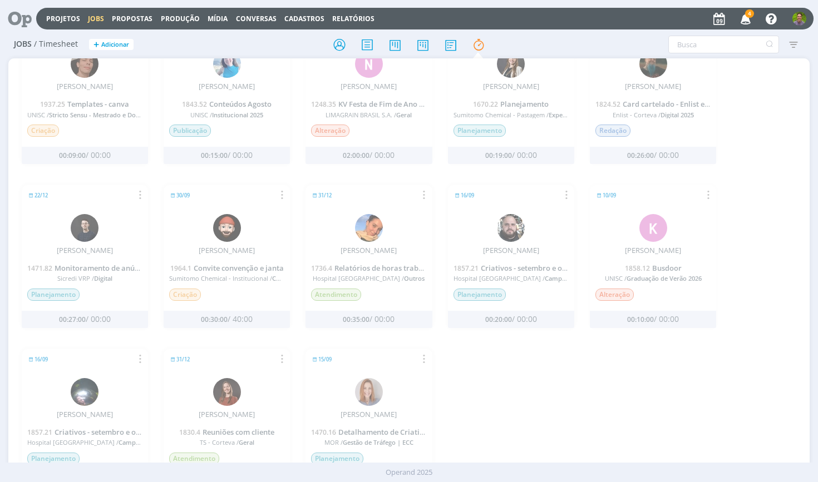
click at [598, 383] on div "10/09 Relatório de timesheet [PERSON_NAME] 1824.43 Criativos comercial Enlist -…" at bounding box center [409, 172] width 791 height 657
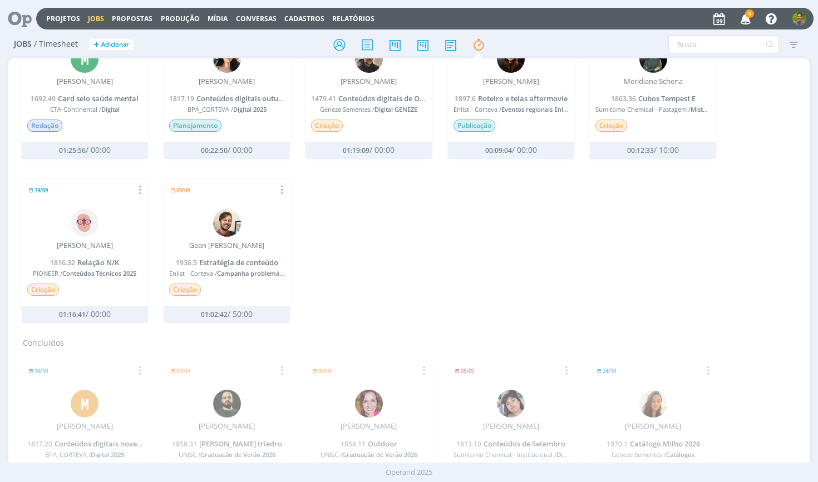
scroll to position [0, 0]
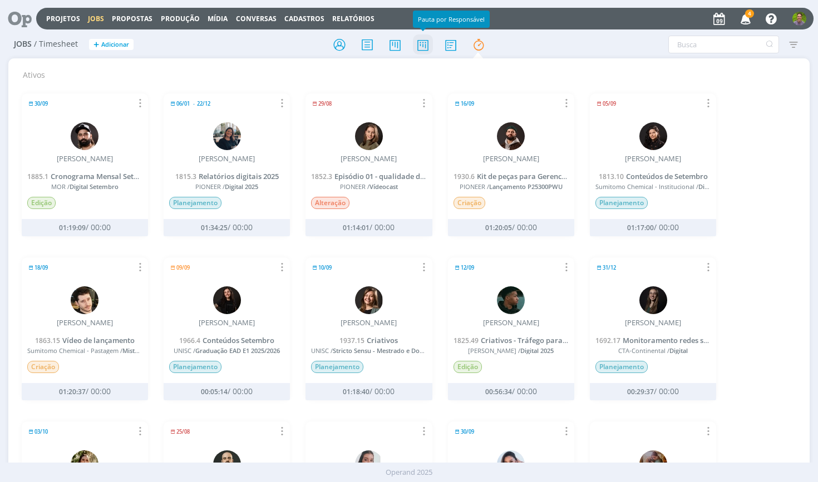
click at [428, 46] on icon at bounding box center [423, 45] width 20 height 22
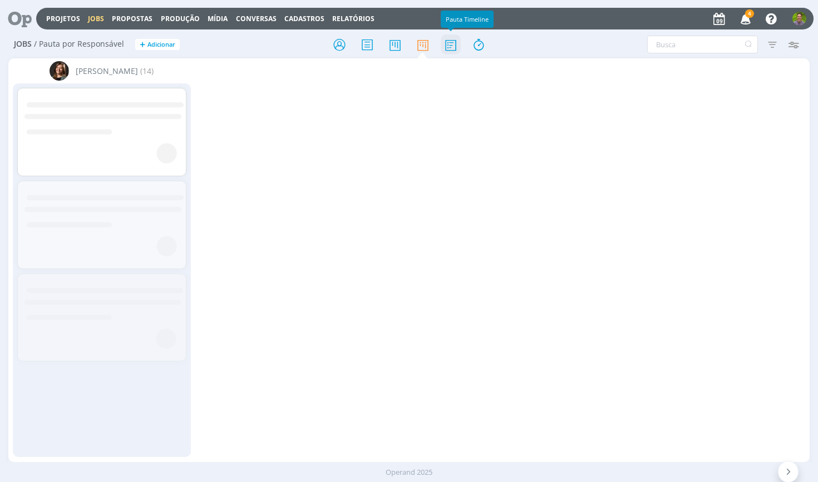
click at [444, 45] on icon at bounding box center [451, 45] width 20 height 22
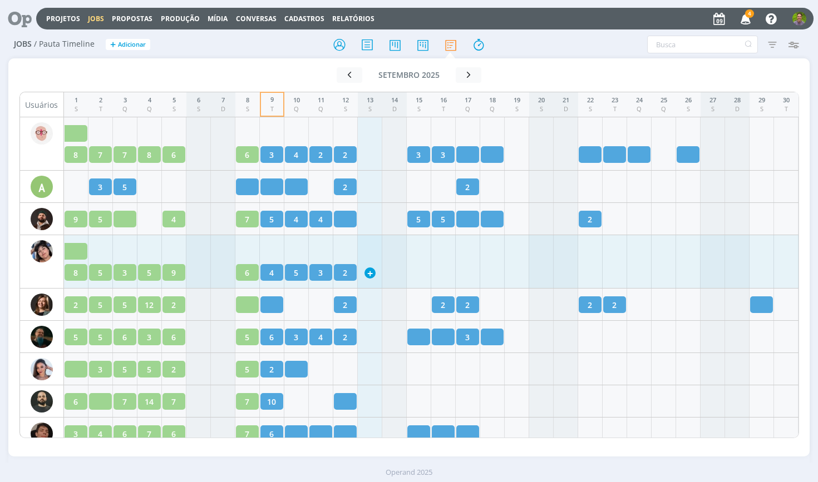
scroll to position [12, 0]
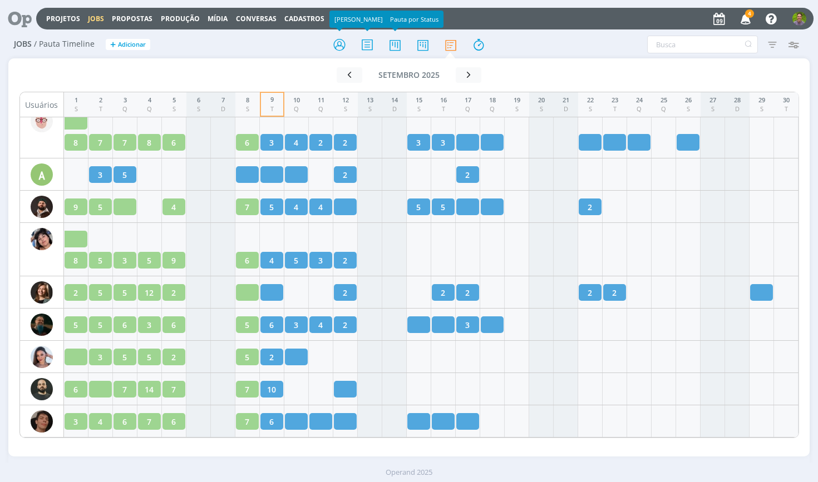
click at [288, 36] on div at bounding box center [408, 45] width 267 height 20
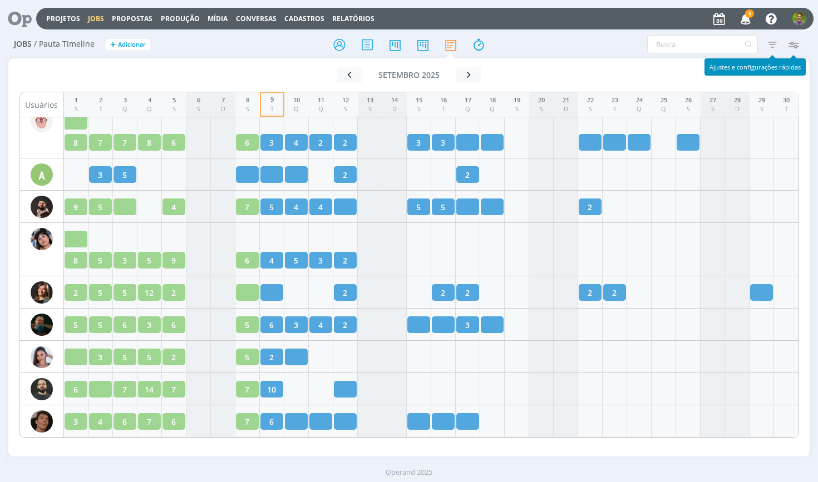
click at [799, 47] on icon "button" at bounding box center [794, 45] width 20 height 20
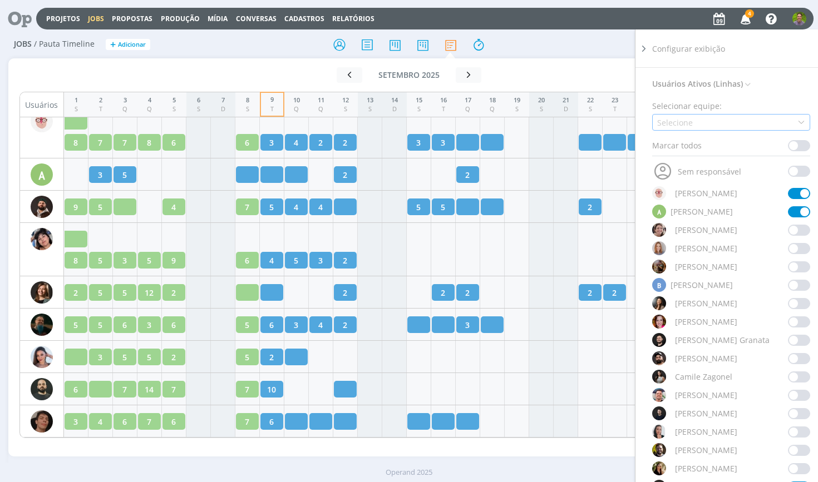
click at [726, 130] on div "Selecione" at bounding box center [731, 122] width 158 height 17
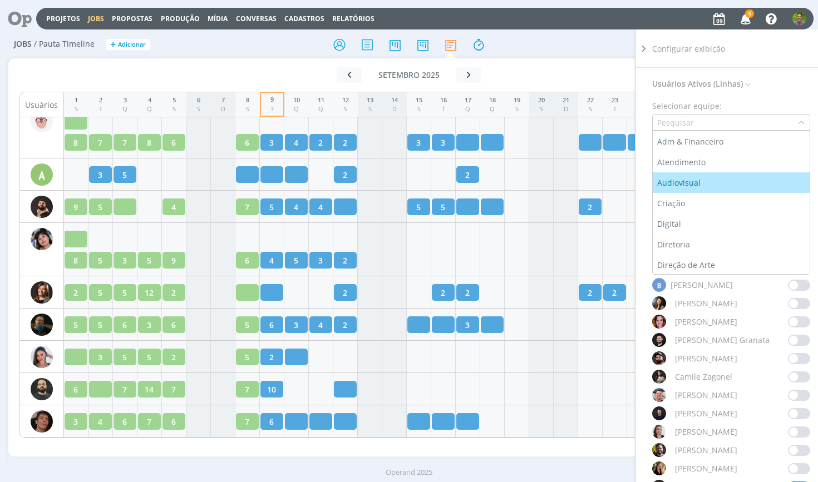
click at [710, 183] on div "Audiovisual" at bounding box center [731, 183] width 148 height 12
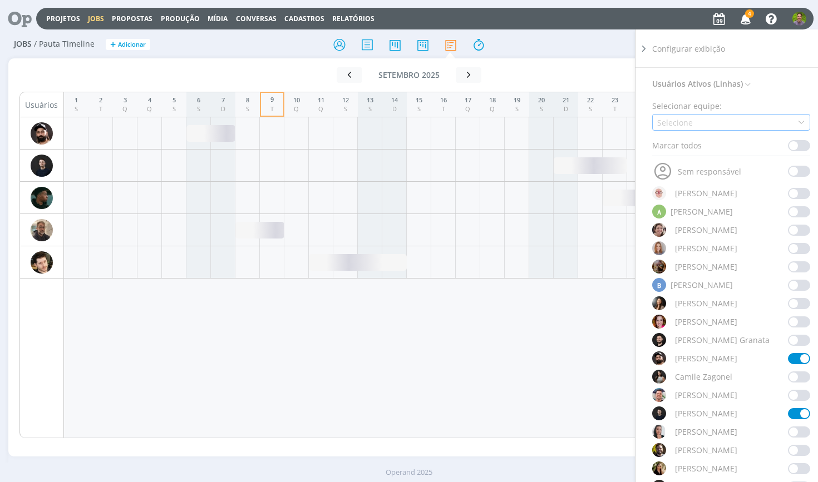
scroll to position [0, 0]
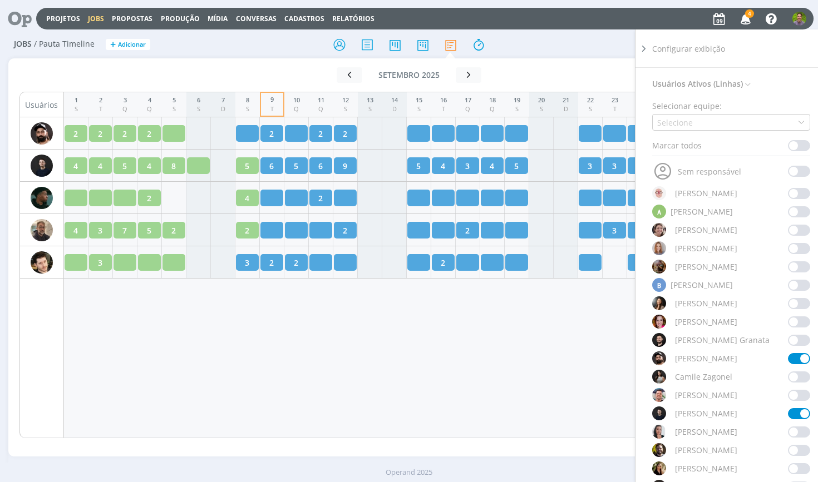
click at [598, 41] on div "Filtrar Filtrar Limpar Tipo Jobs e Tarefas Situação dos jobs Abertos Concluídos…" at bounding box center [676, 45] width 256 height 18
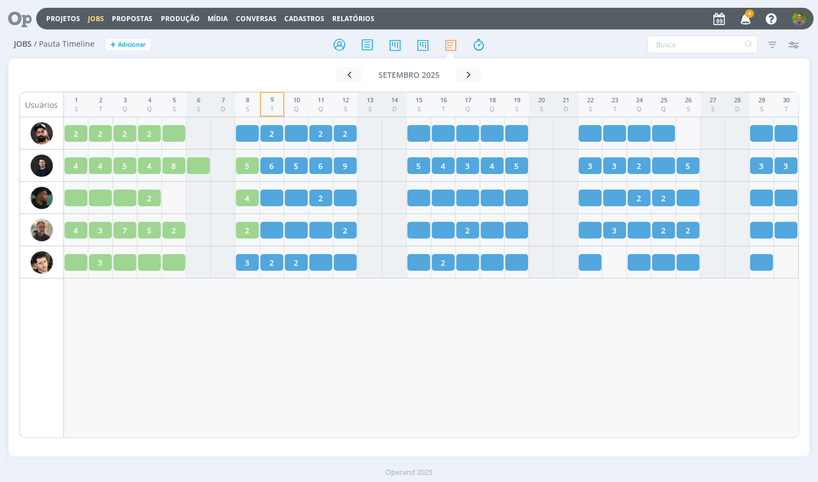
click at [294, 47] on div at bounding box center [408, 45] width 267 height 20
click at [304, 38] on div at bounding box center [408, 45] width 267 height 20
click at [282, 63] on div "Ir para mês atual setembro 2025 < 2025 > Janeiro Fevereiro Março Abril Maio Jun…" at bounding box center [409, 250] width 802 height 385
click at [255, 30] on div "Projetos Jobs Propostas Produção Mídia Conversas Cadastros Relatórios 4 Notific…" at bounding box center [408, 17] width 809 height 27
click at [480, 43] on div "Próximo mês" at bounding box center [469, 51] width 48 height 17
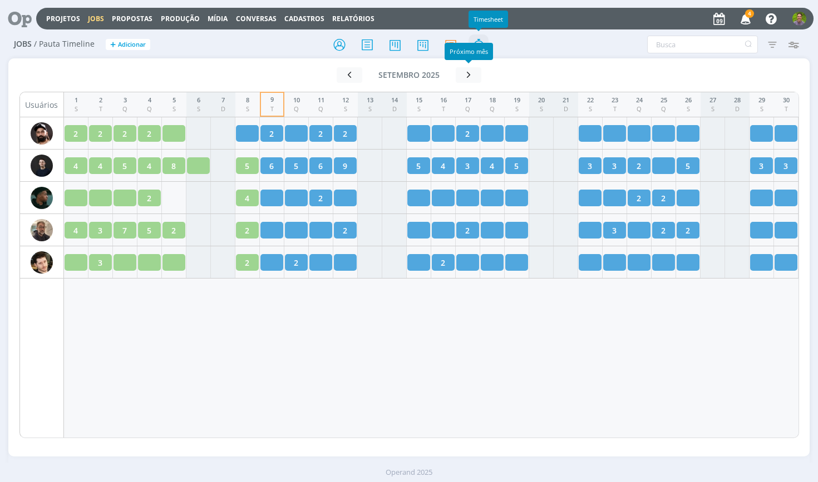
click at [478, 40] on icon at bounding box center [479, 45] width 20 height 22
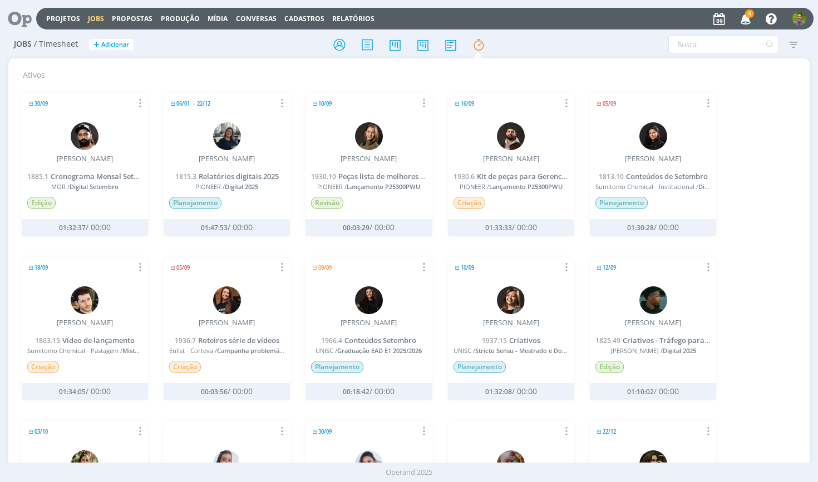
click at [18, 25] on icon at bounding box center [15, 19] width 23 height 22
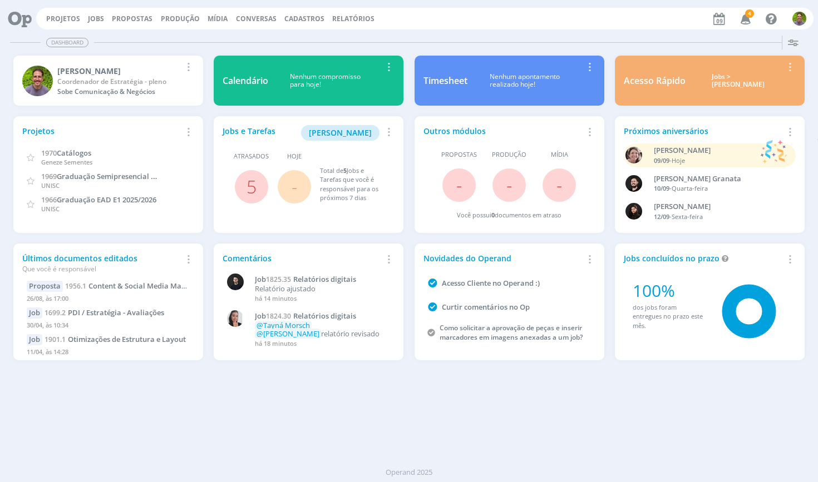
click at [748, 19] on icon "button" at bounding box center [745, 18] width 19 height 19
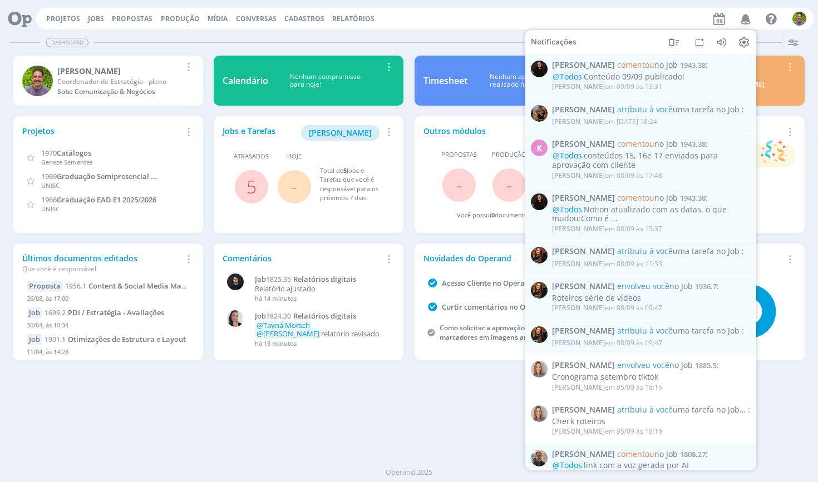
click at [649, 20] on div "Projetos Jobs Propostas Produção Mídia Conversas Cadastros Relatórios Notificaç…" at bounding box center [424, 19] width 777 height 22
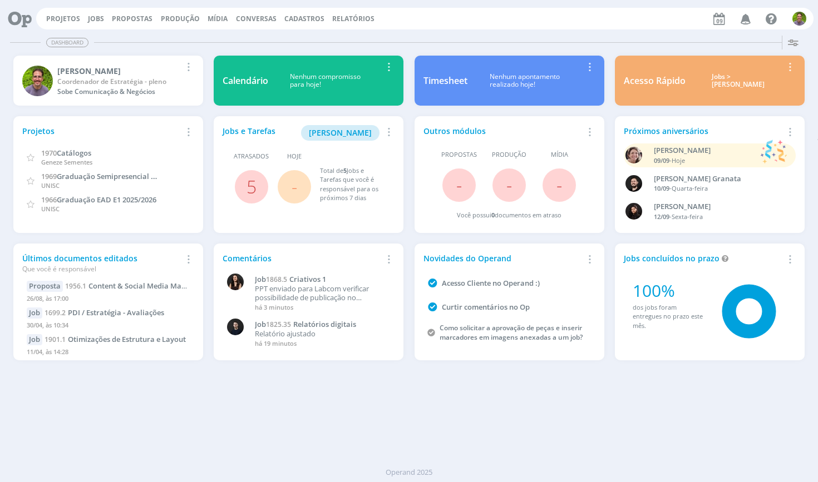
click at [454, 24] on div "Projetos Jobs Propostas Produção Mídia Conversas Cadastros Relatórios Notificaç…" at bounding box center [424, 19] width 777 height 22
